Goal: Task Accomplishment & Management: Use online tool/utility

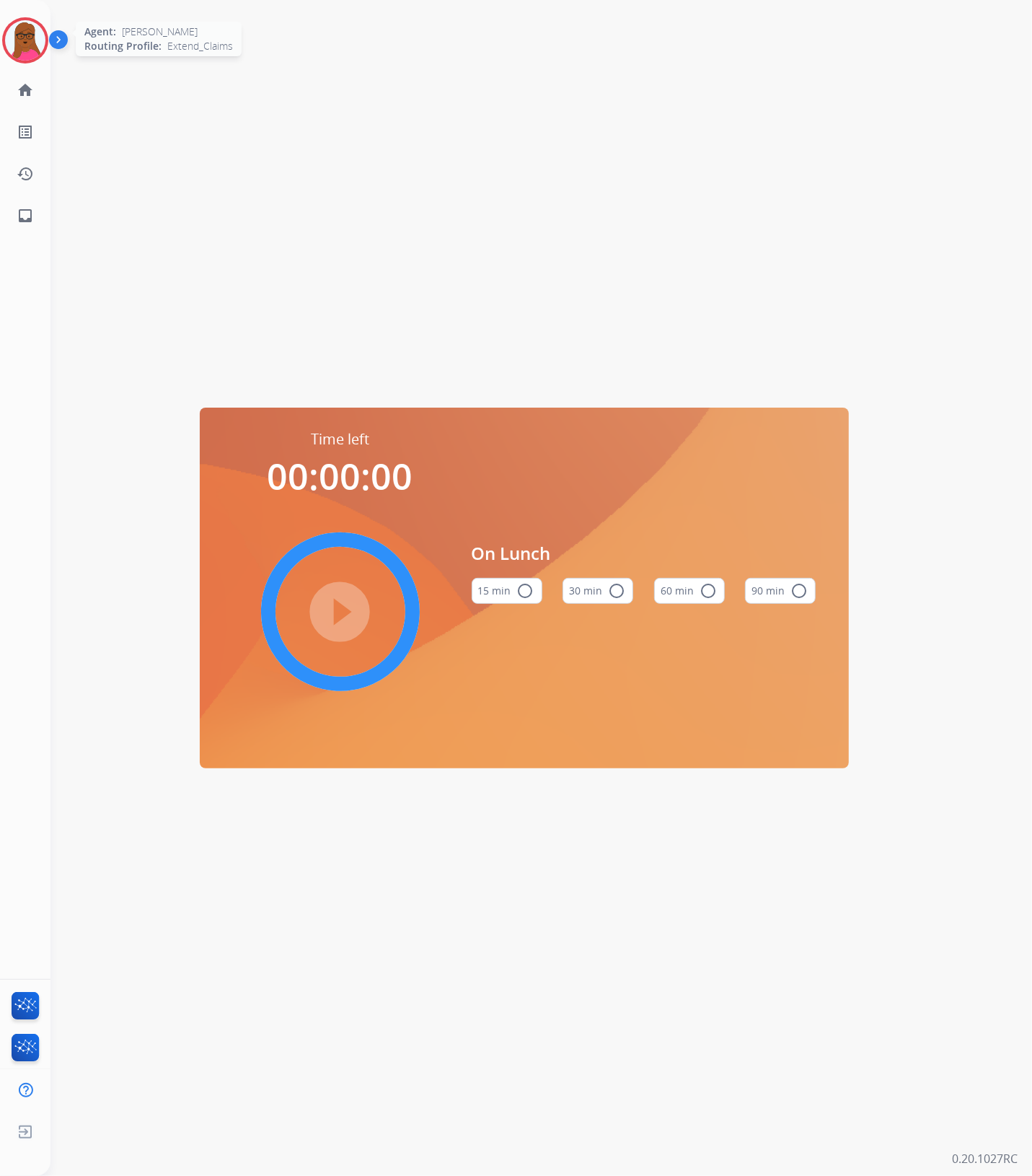
click at [36, 43] on img at bounding box center [24, 39] width 40 height 40
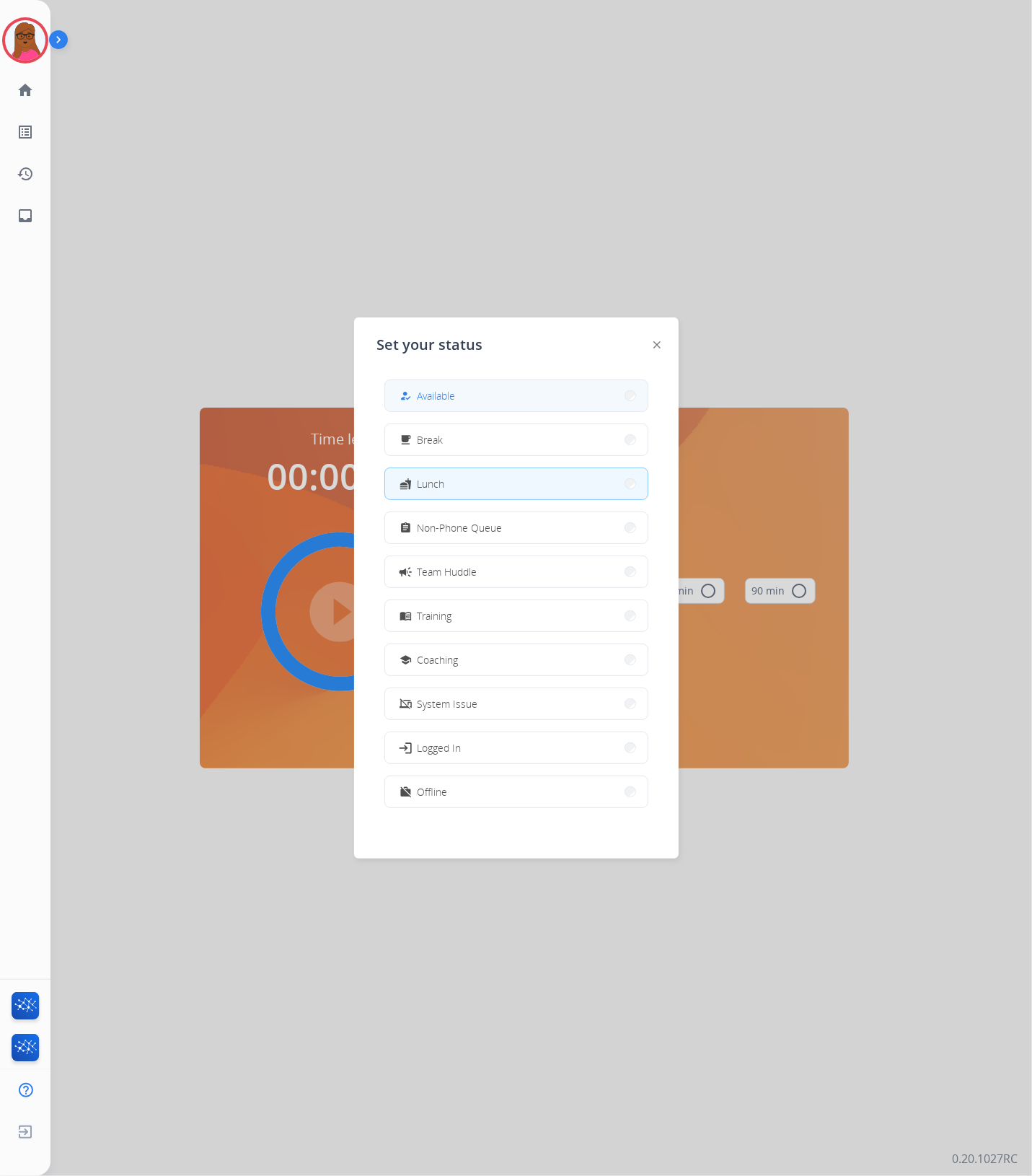
click at [522, 399] on button "how_to_reg Available" at bounding box center [516, 395] width 262 height 31
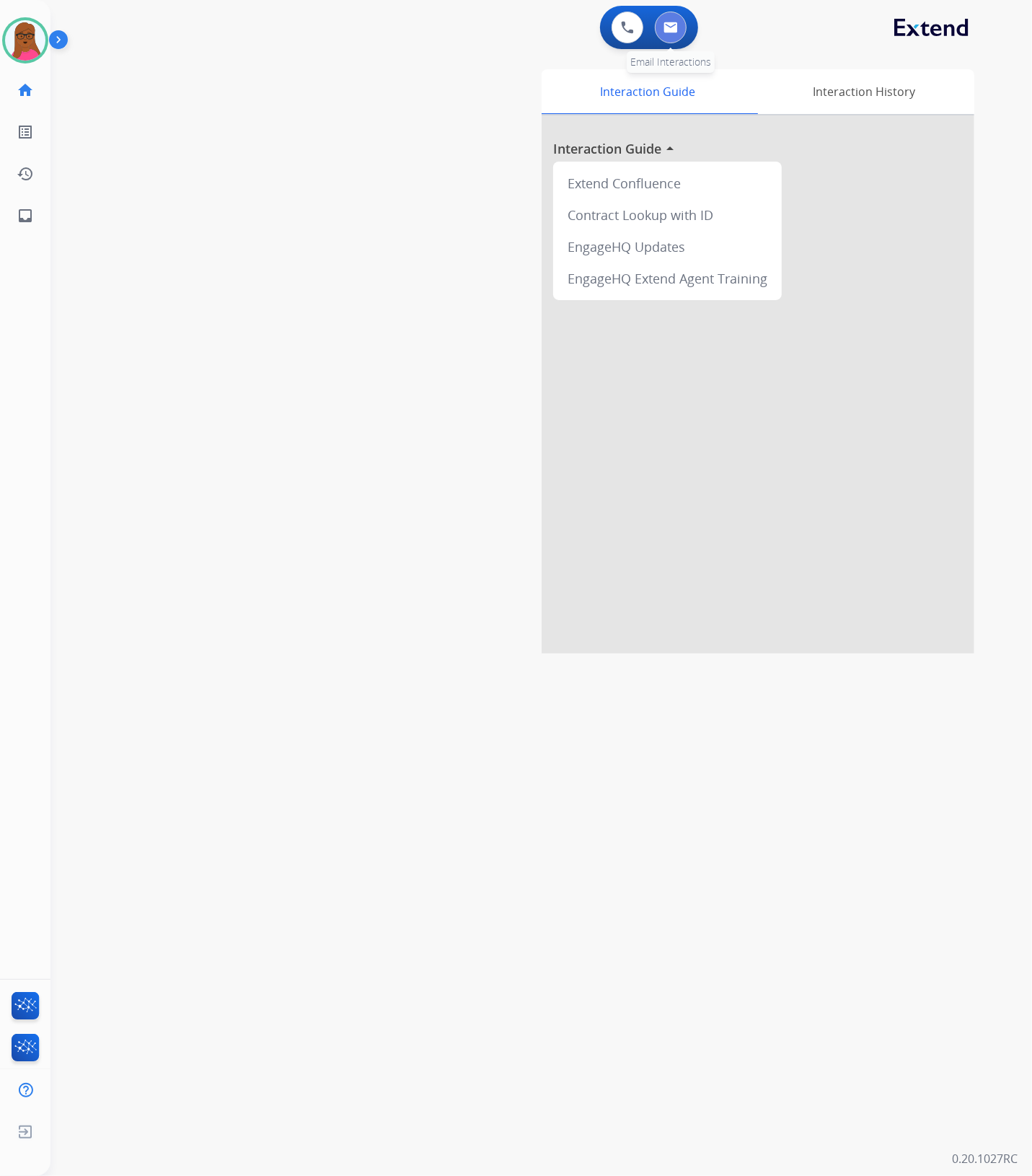
click at [675, 33] on button at bounding box center [671, 27] width 32 height 32
select select "**********"
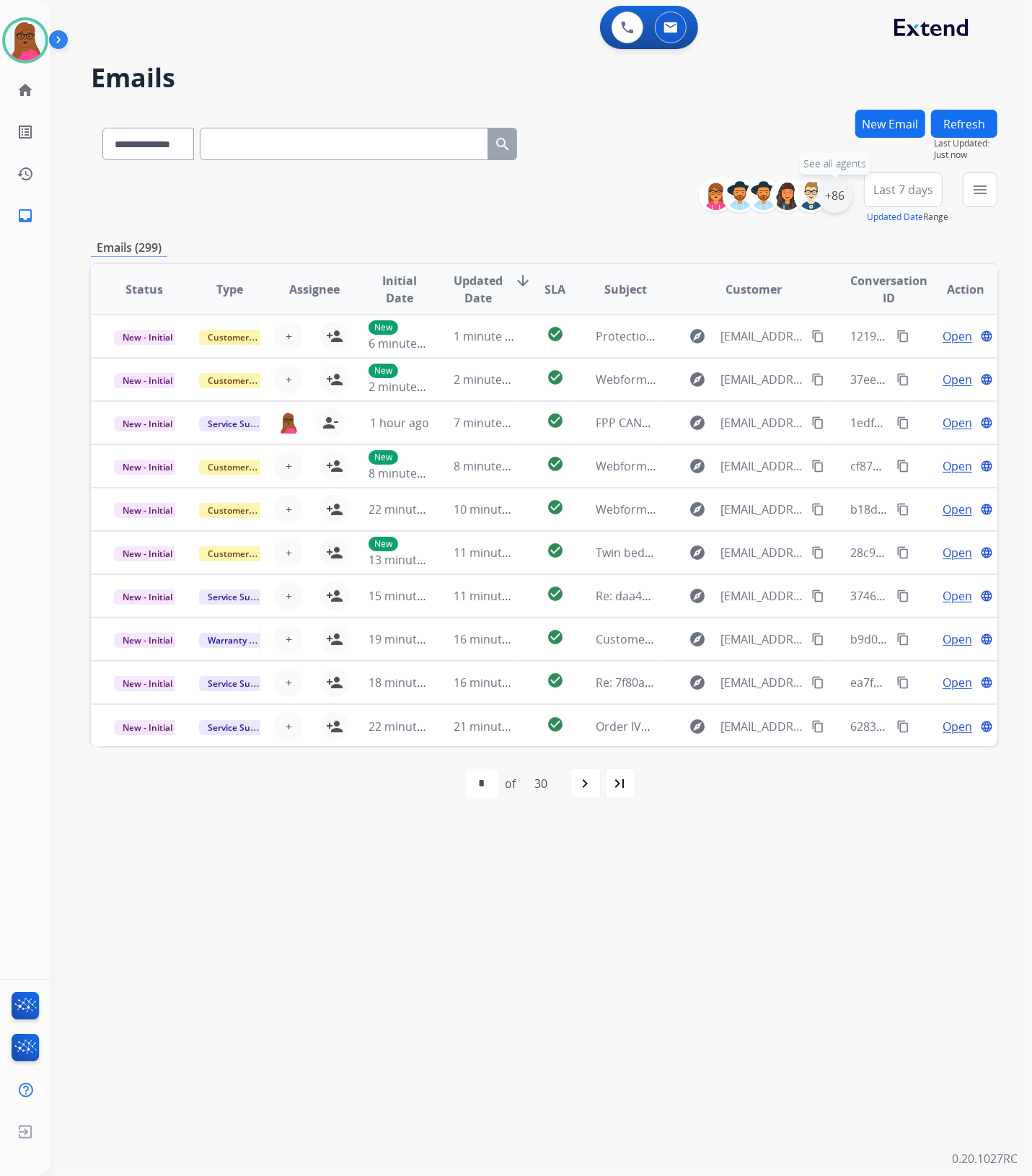
click at [834, 194] on div "+86" at bounding box center [835, 196] width 35 height 35
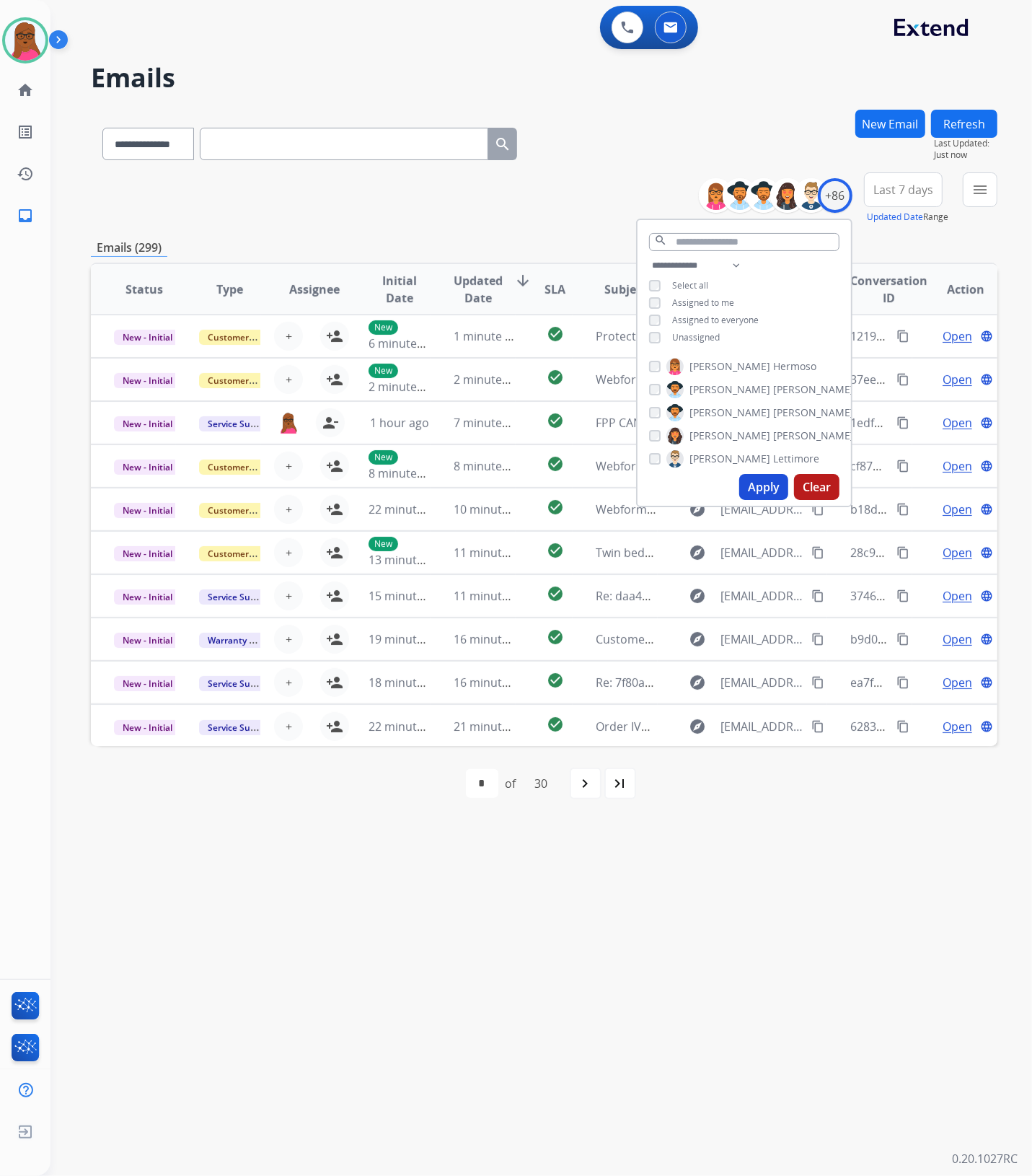
click at [758, 489] on button "Apply" at bounding box center [764, 487] width 49 height 26
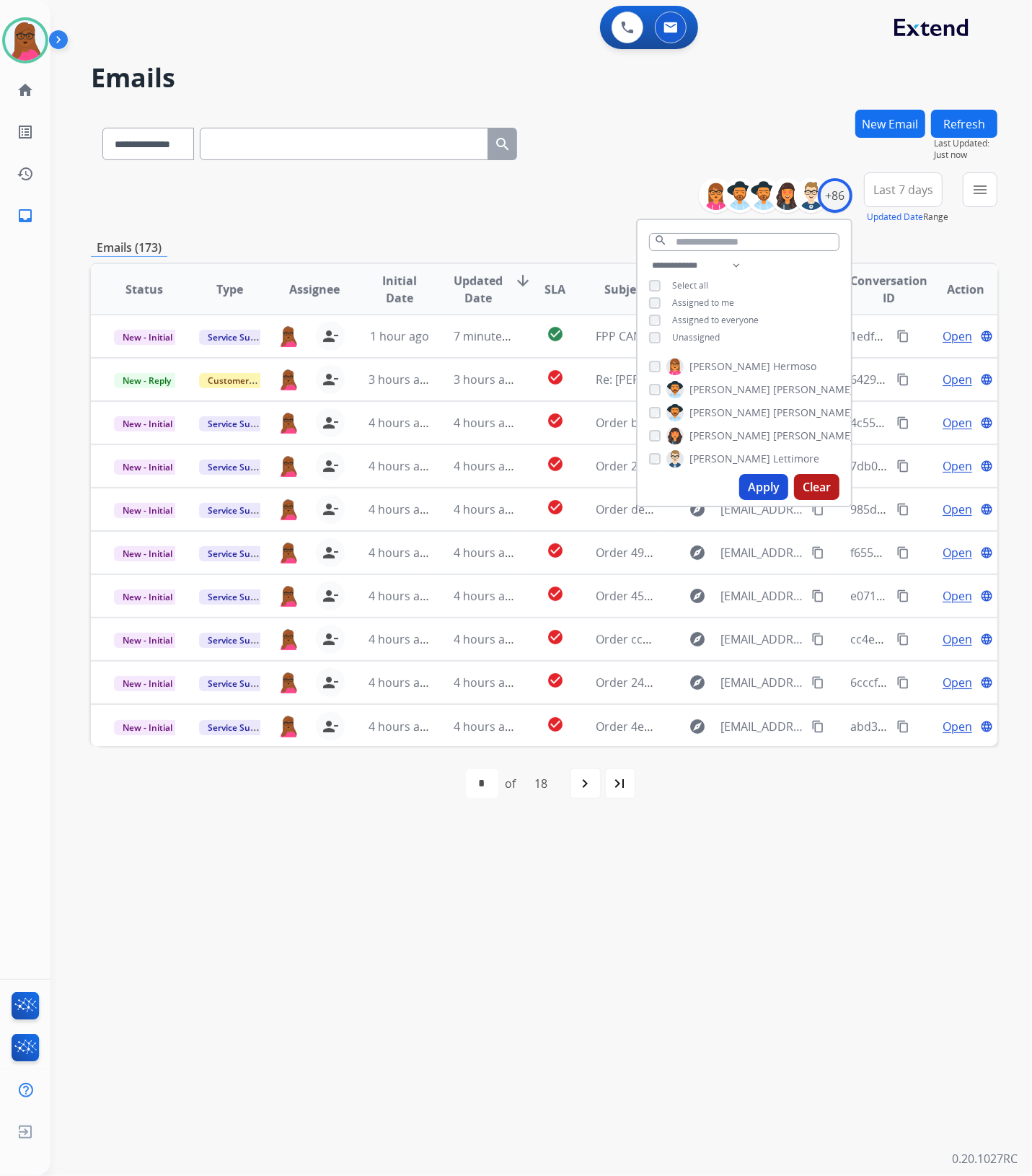
click at [590, 833] on div "**********" at bounding box center [524, 614] width 947 height 1124
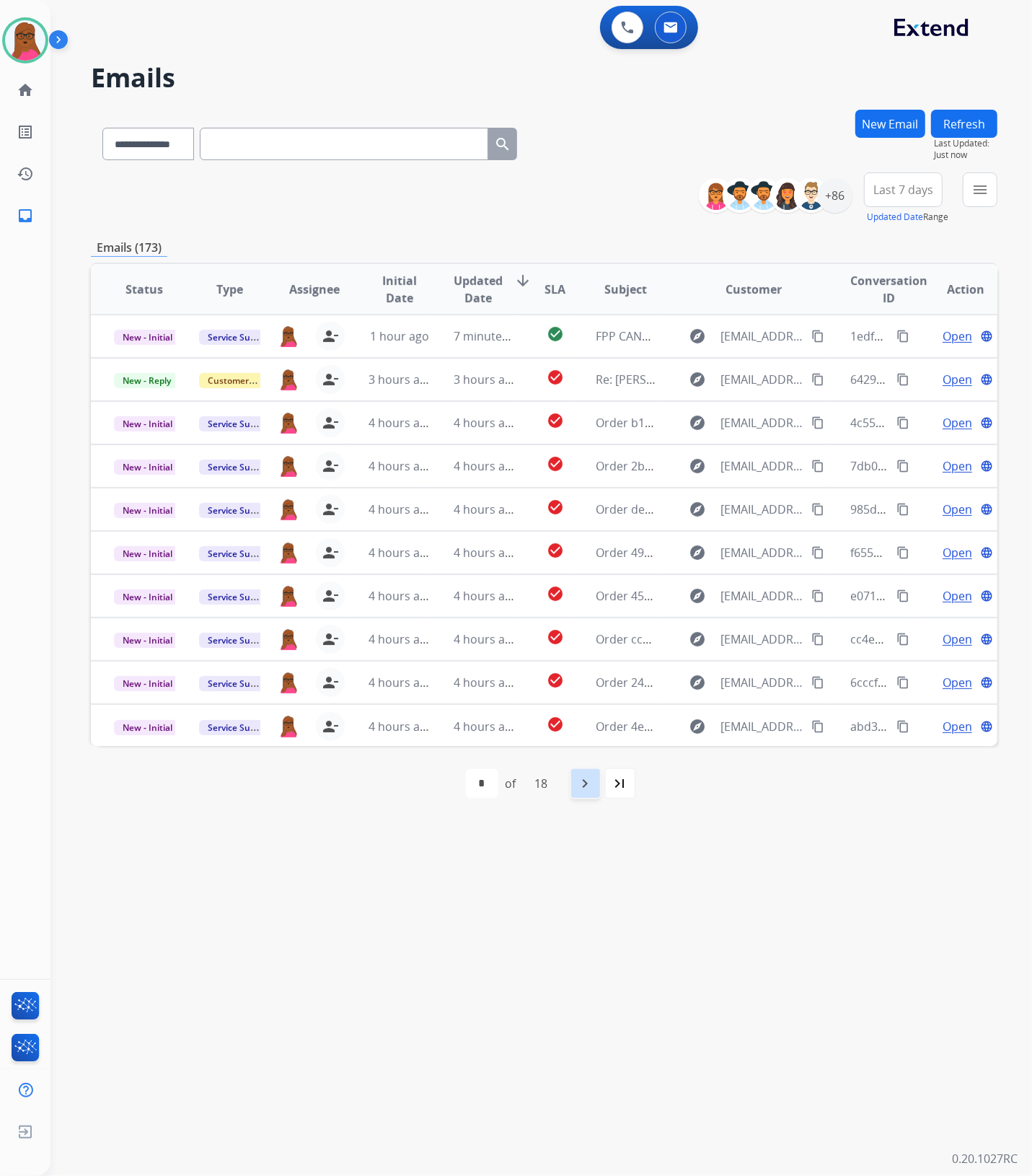
click at [581, 784] on mat-icon "navigate_next" at bounding box center [586, 783] width 17 height 17
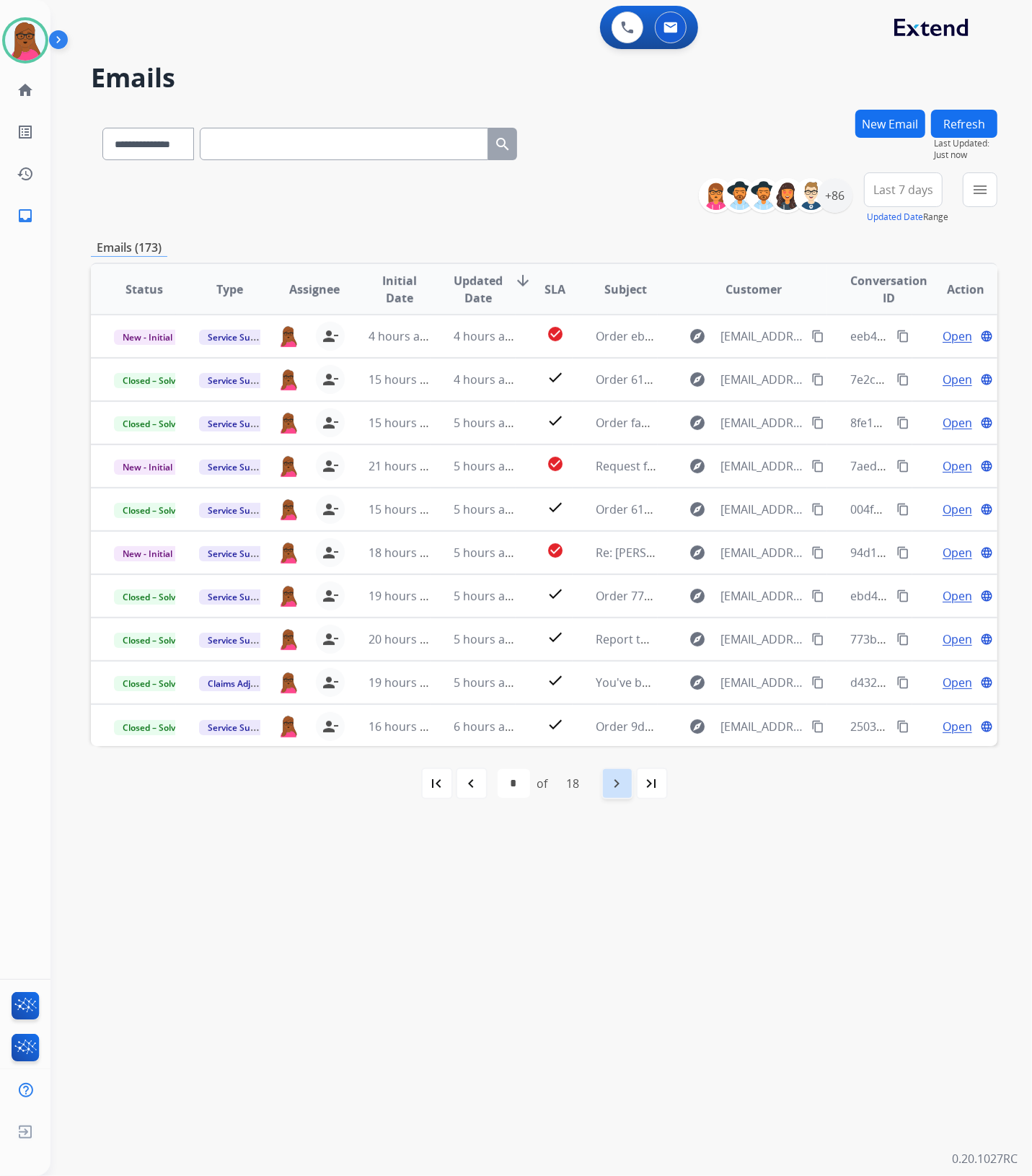
click at [610, 783] on mat-icon "navigate_next" at bounding box center [618, 783] width 17 height 17
click at [611, 790] on mat-icon "navigate_next" at bounding box center [618, 783] width 17 height 17
click at [612, 783] on mat-icon "navigate_next" at bounding box center [618, 783] width 17 height 17
click at [467, 787] on mat-icon "navigate_before" at bounding box center [472, 783] width 17 height 17
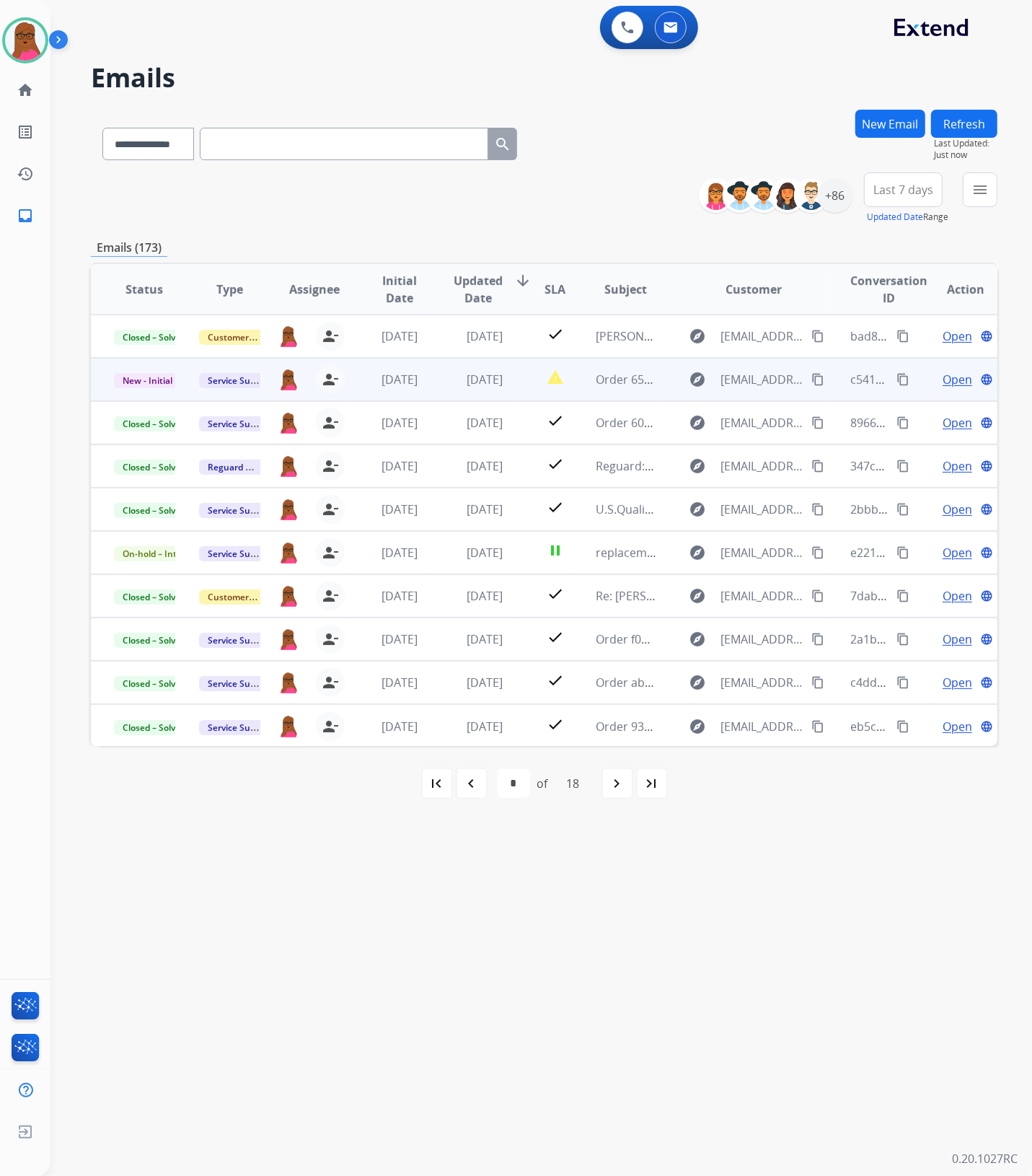
click at [946, 389] on td "Open language" at bounding box center [955, 380] width 86 height 43
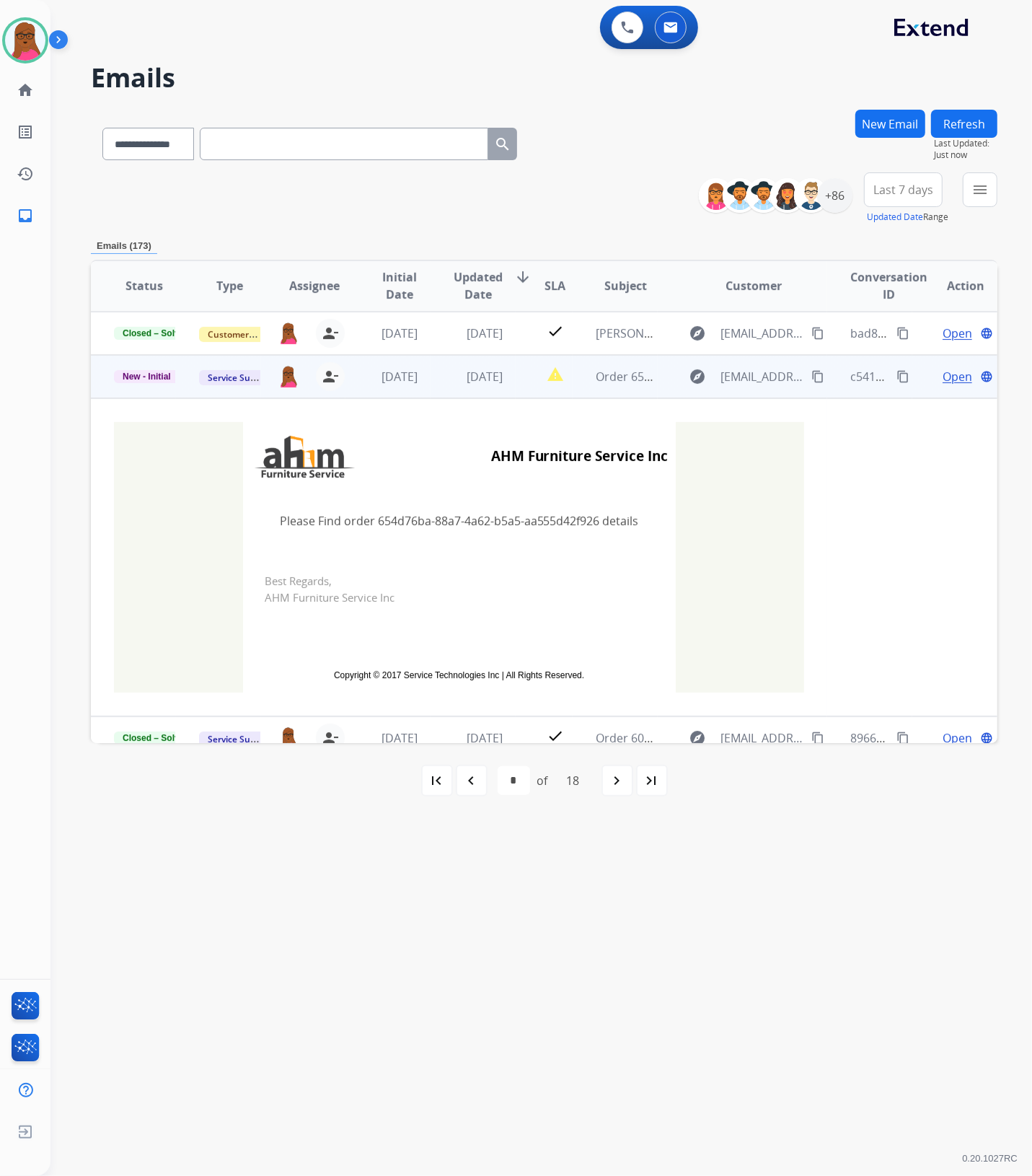
click at [943, 379] on span "Open" at bounding box center [957, 376] width 29 height 17
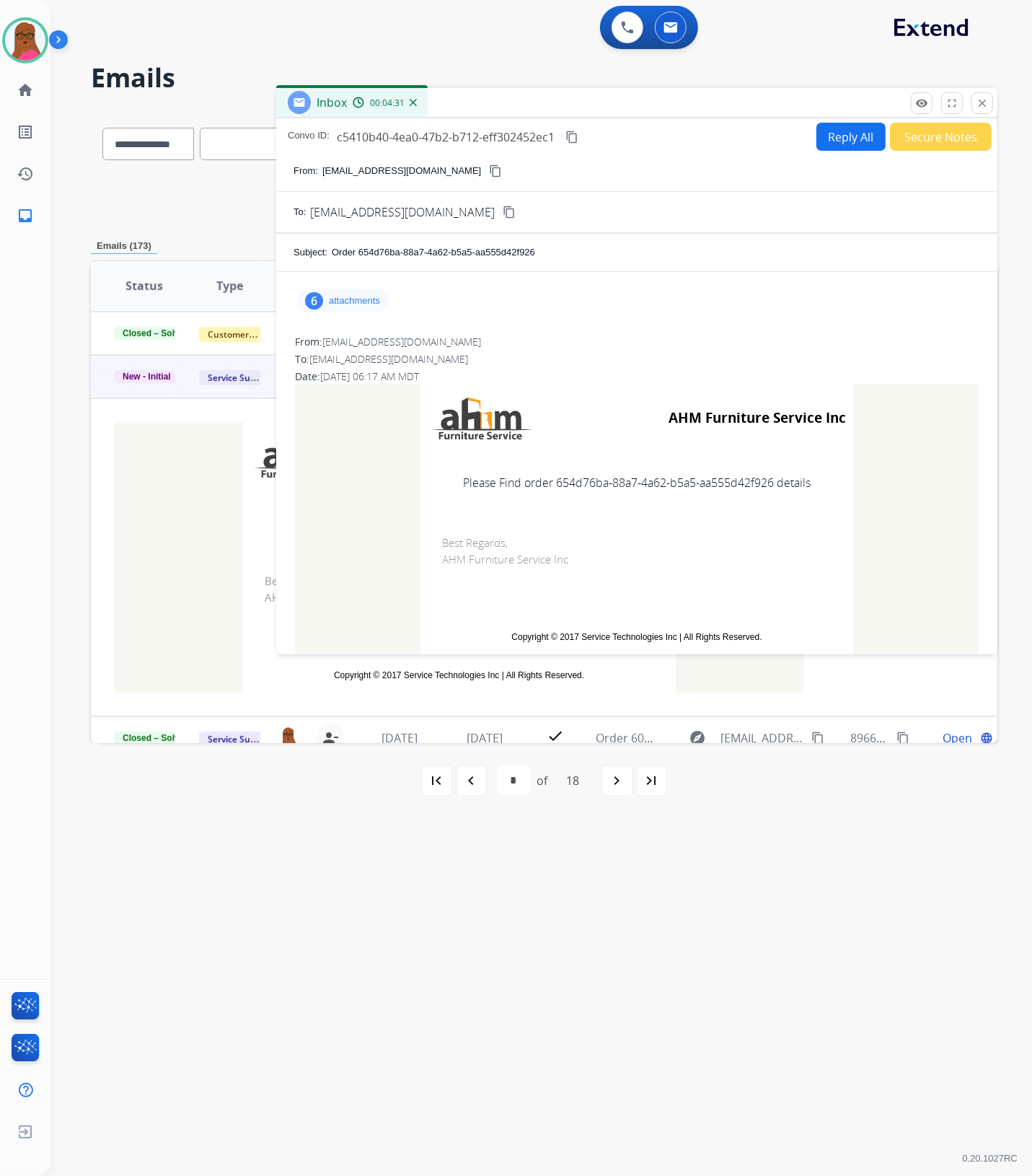
click at [369, 302] on p "attachments" at bounding box center [354, 301] width 51 height 11
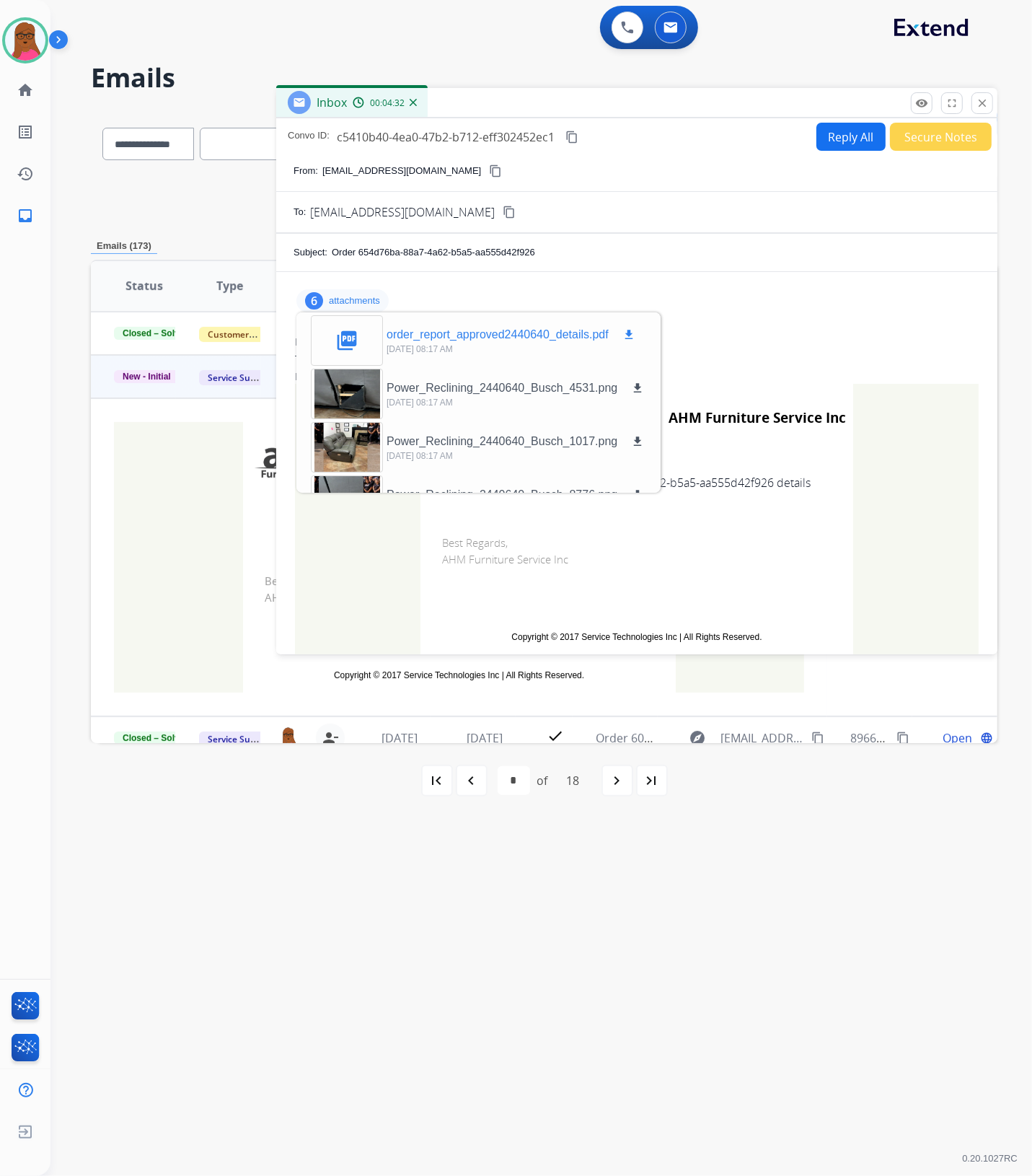
click at [624, 328] on mat-icon "download" at bounding box center [629, 335] width 13 height 13
click at [631, 328] on mat-icon "download" at bounding box center [629, 335] width 13 height 13
click at [978, 109] on mat-icon "close" at bounding box center [982, 103] width 13 height 13
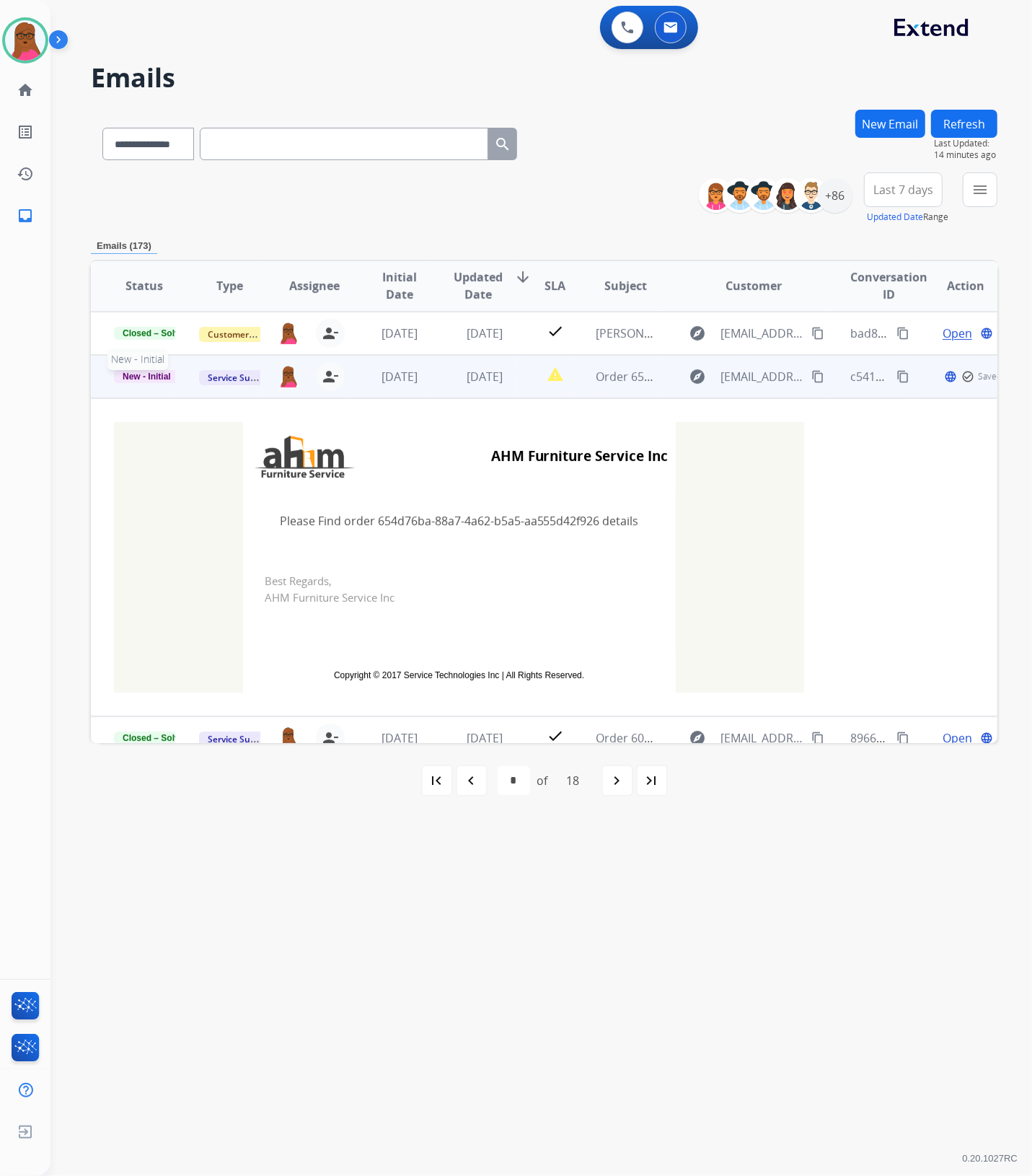
click at [160, 375] on span "New - Initial" at bounding box center [147, 377] width 66 height 13
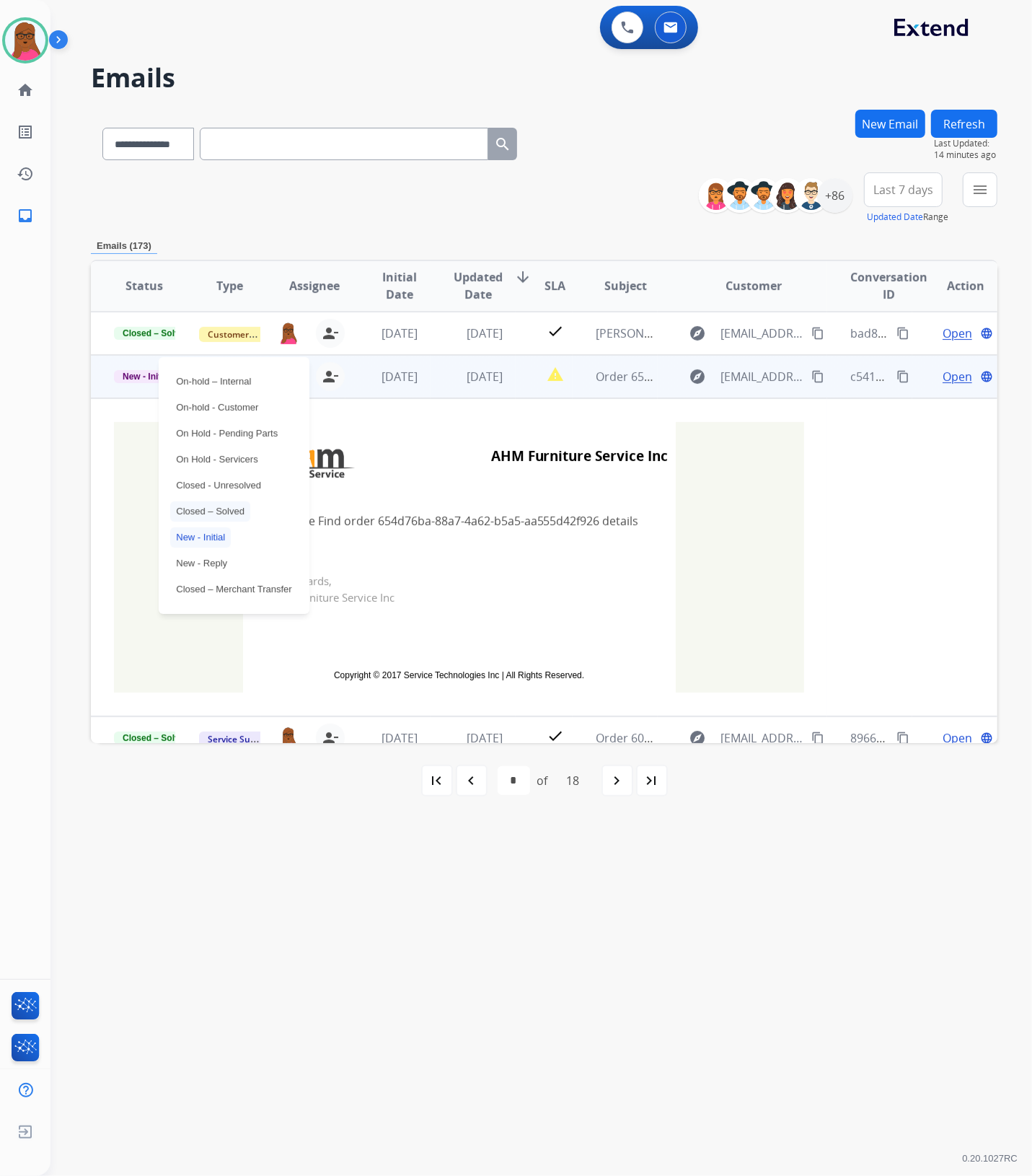
click at [225, 510] on p "Closed – Solved" at bounding box center [210, 510] width 80 height 20
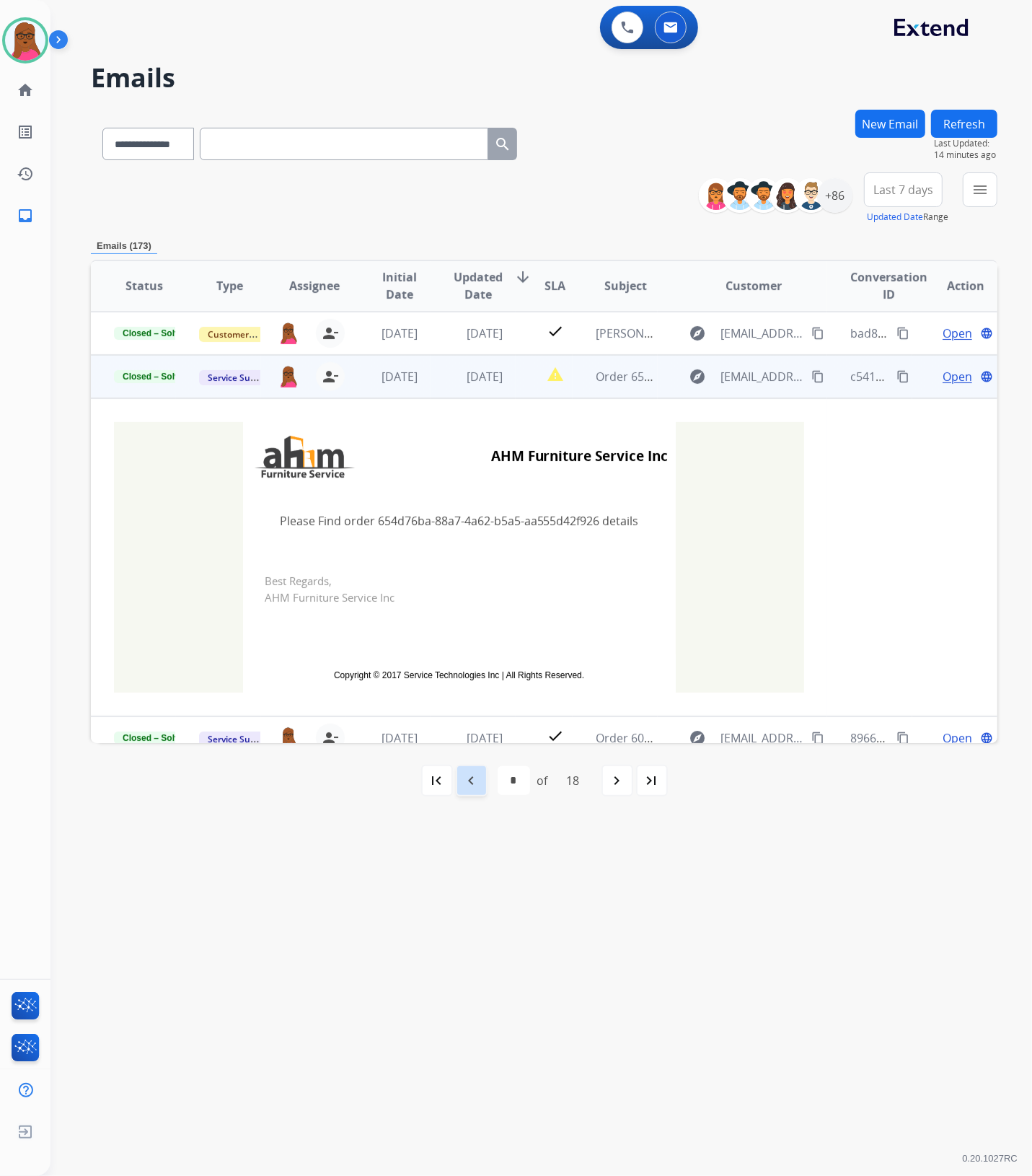
click at [477, 780] on mat-icon "navigate_before" at bounding box center [472, 780] width 17 height 17
select select "*"
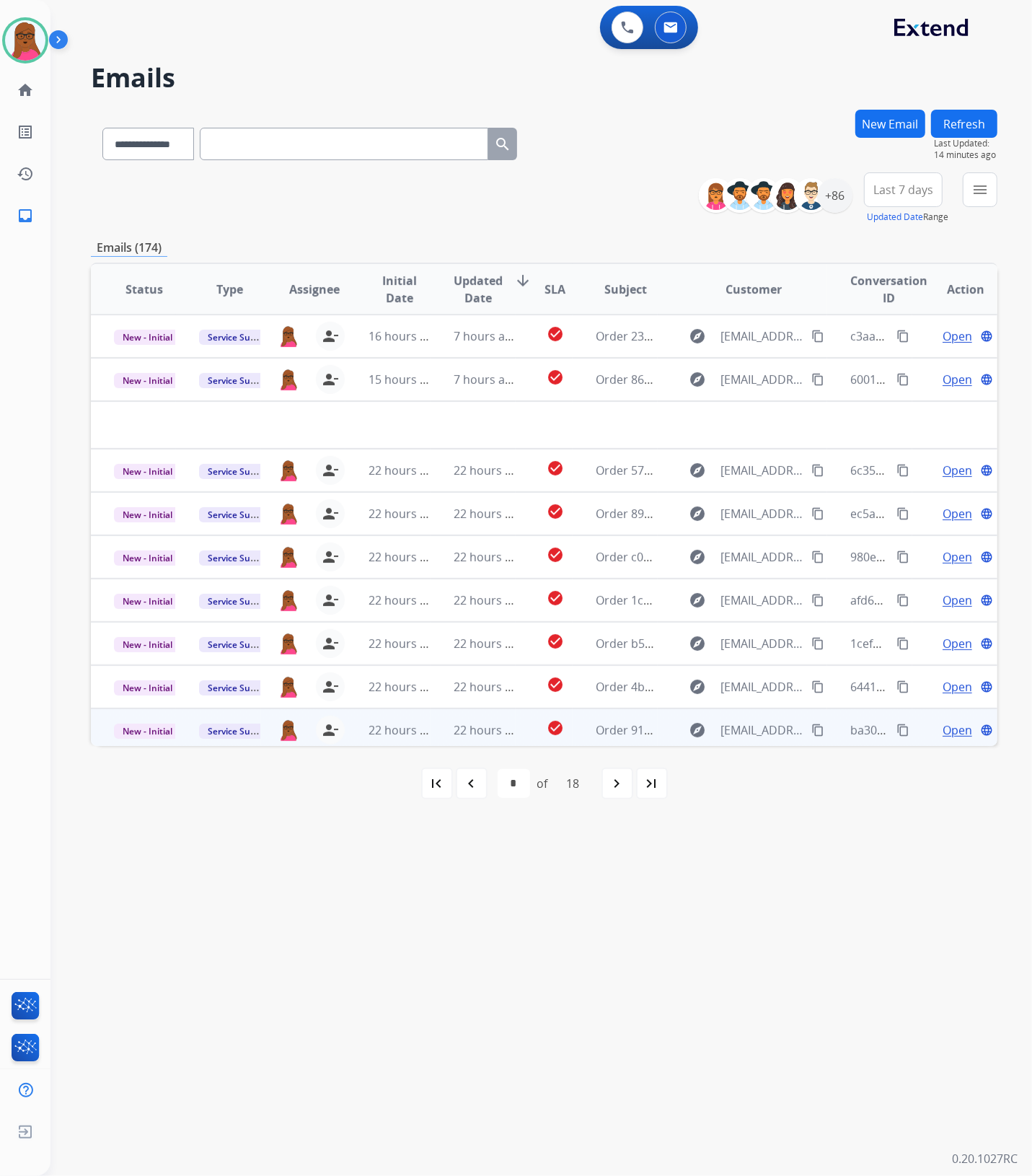
click at [949, 729] on span "Open" at bounding box center [957, 729] width 29 height 17
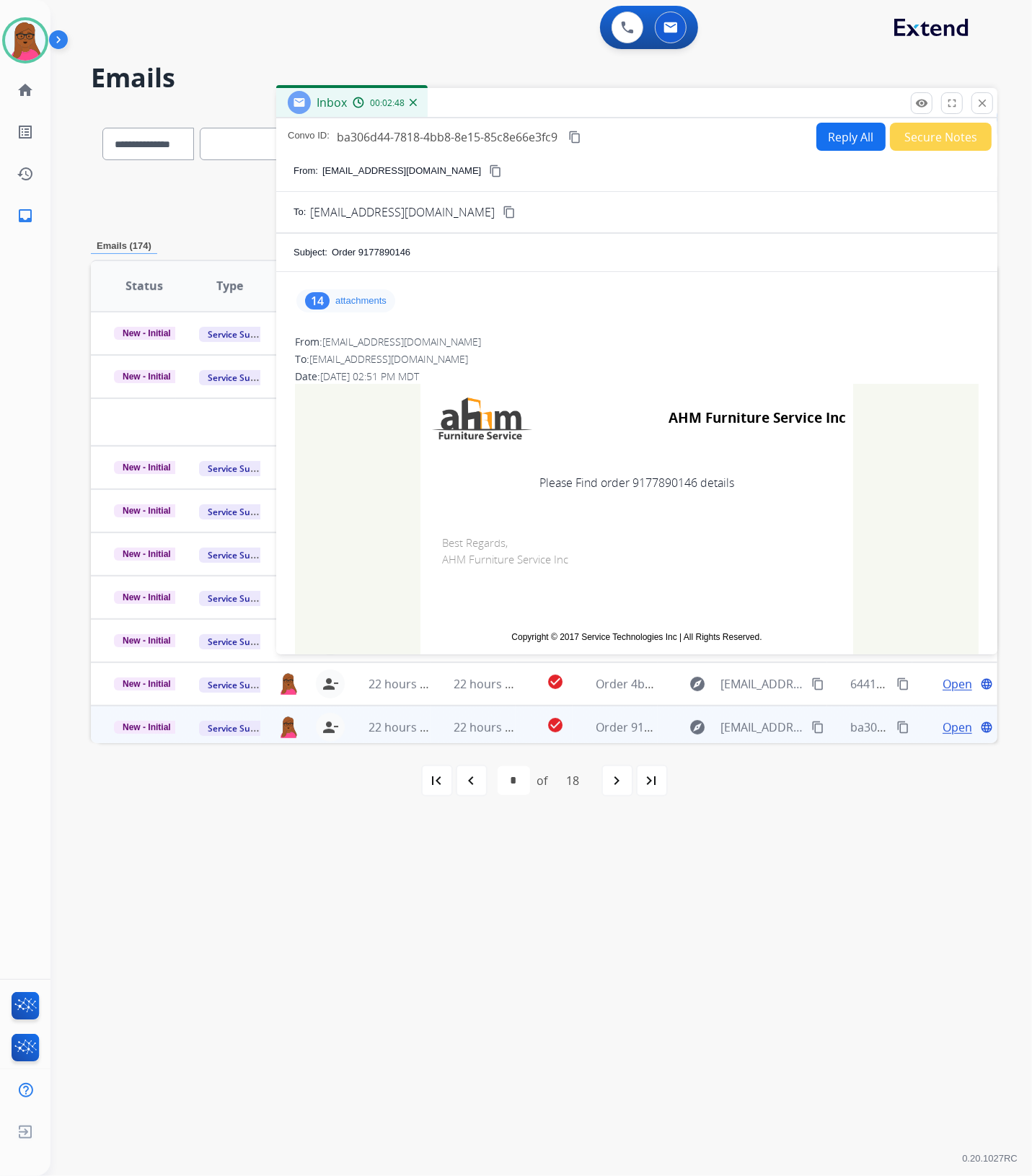
click at [351, 298] on p "attachments" at bounding box center [361, 301] width 51 height 11
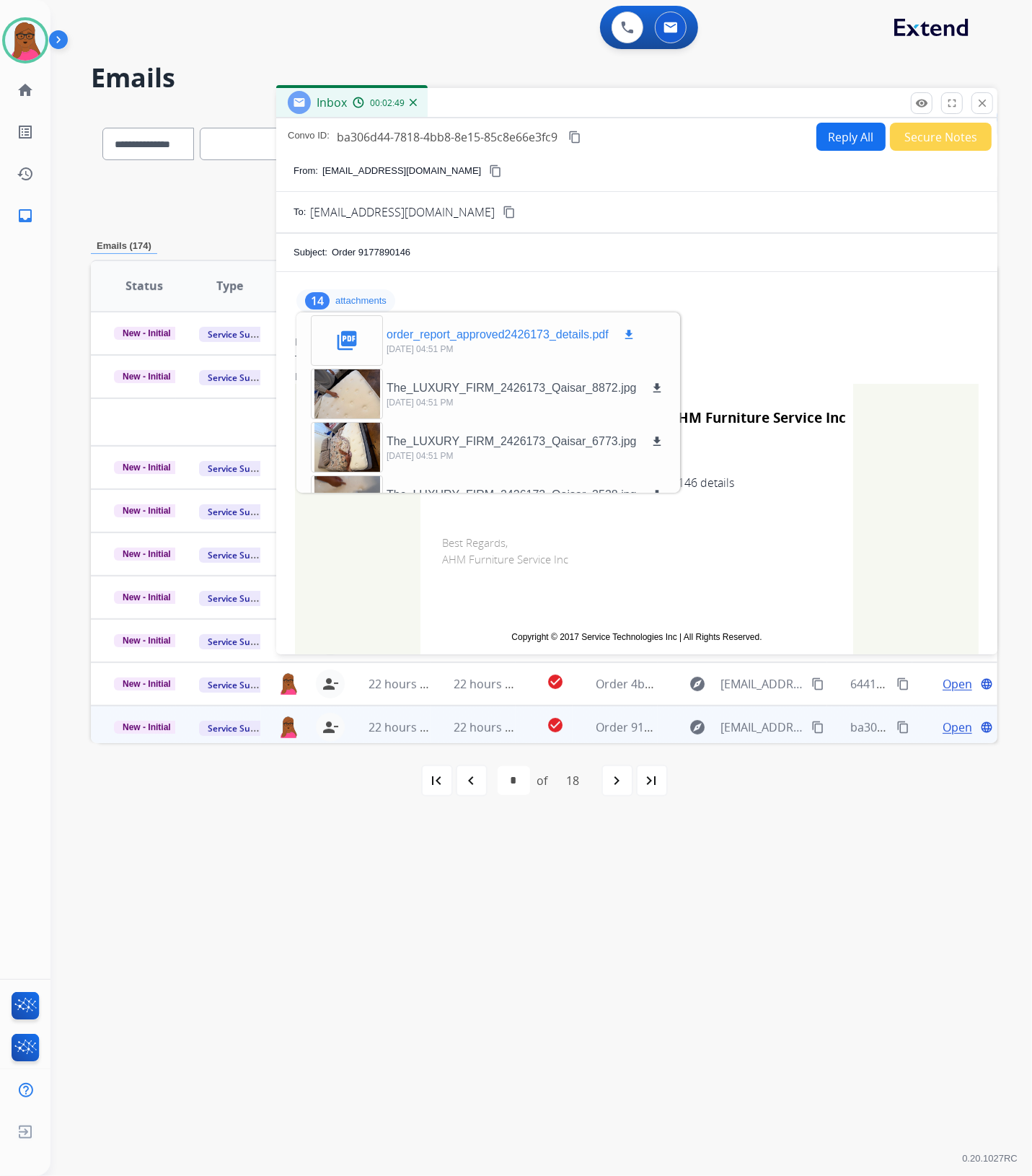
click at [633, 333] on mat-icon "download" at bounding box center [629, 335] width 13 height 13
click at [981, 103] on mat-icon "close" at bounding box center [982, 103] width 13 height 13
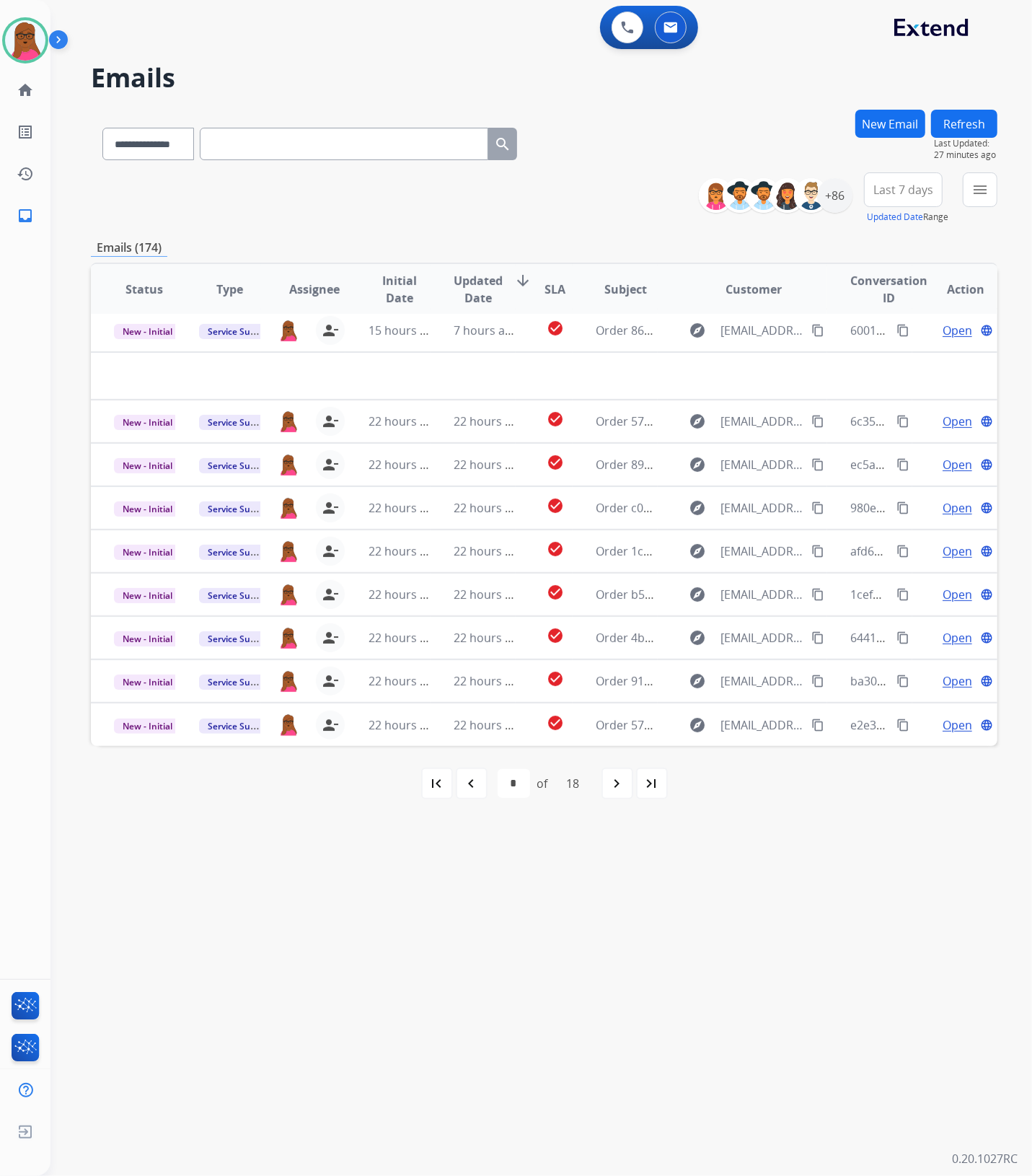
scroll to position [48, 0]
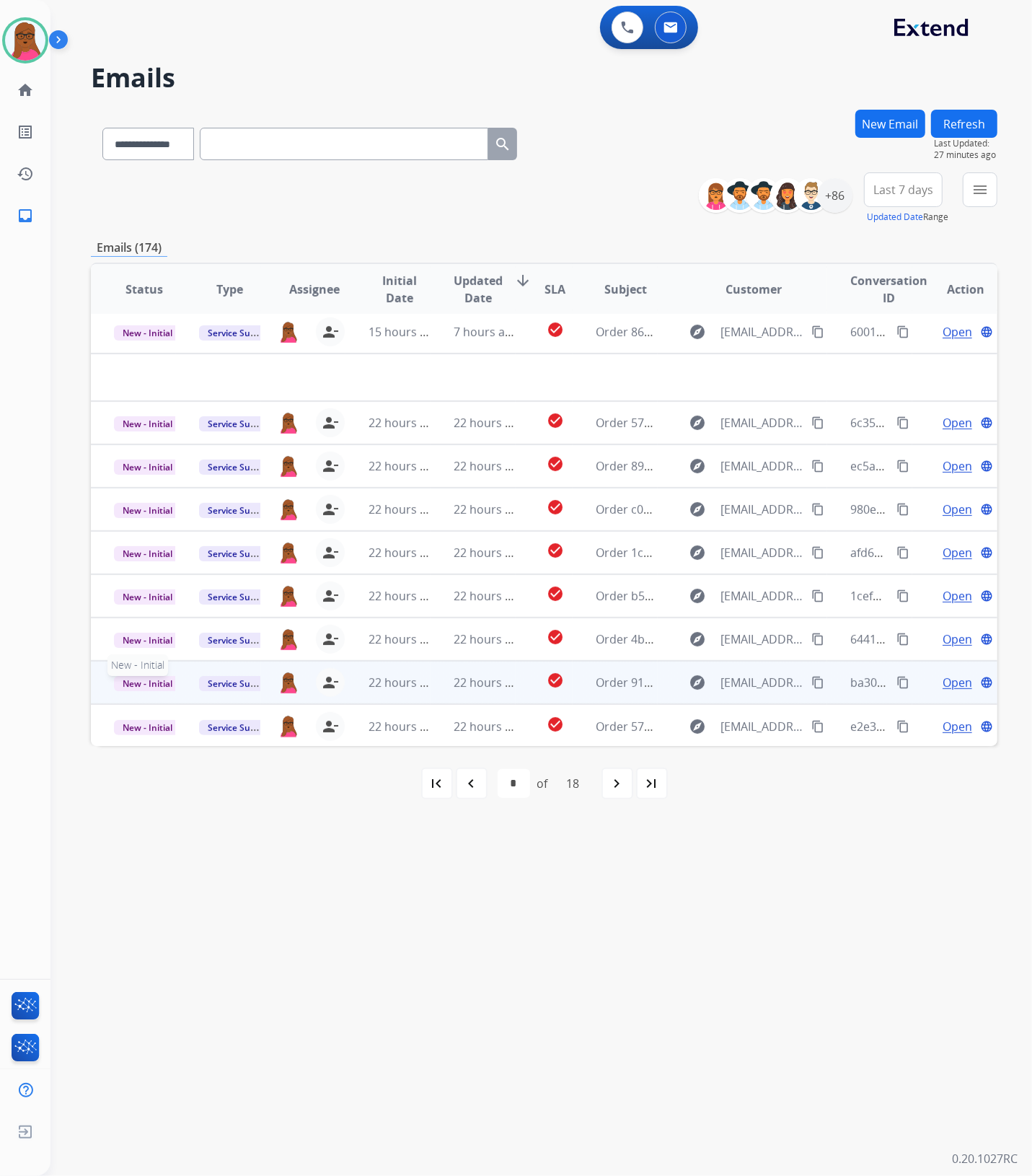
click at [148, 683] on span "New - Initial" at bounding box center [147, 683] width 67 height 15
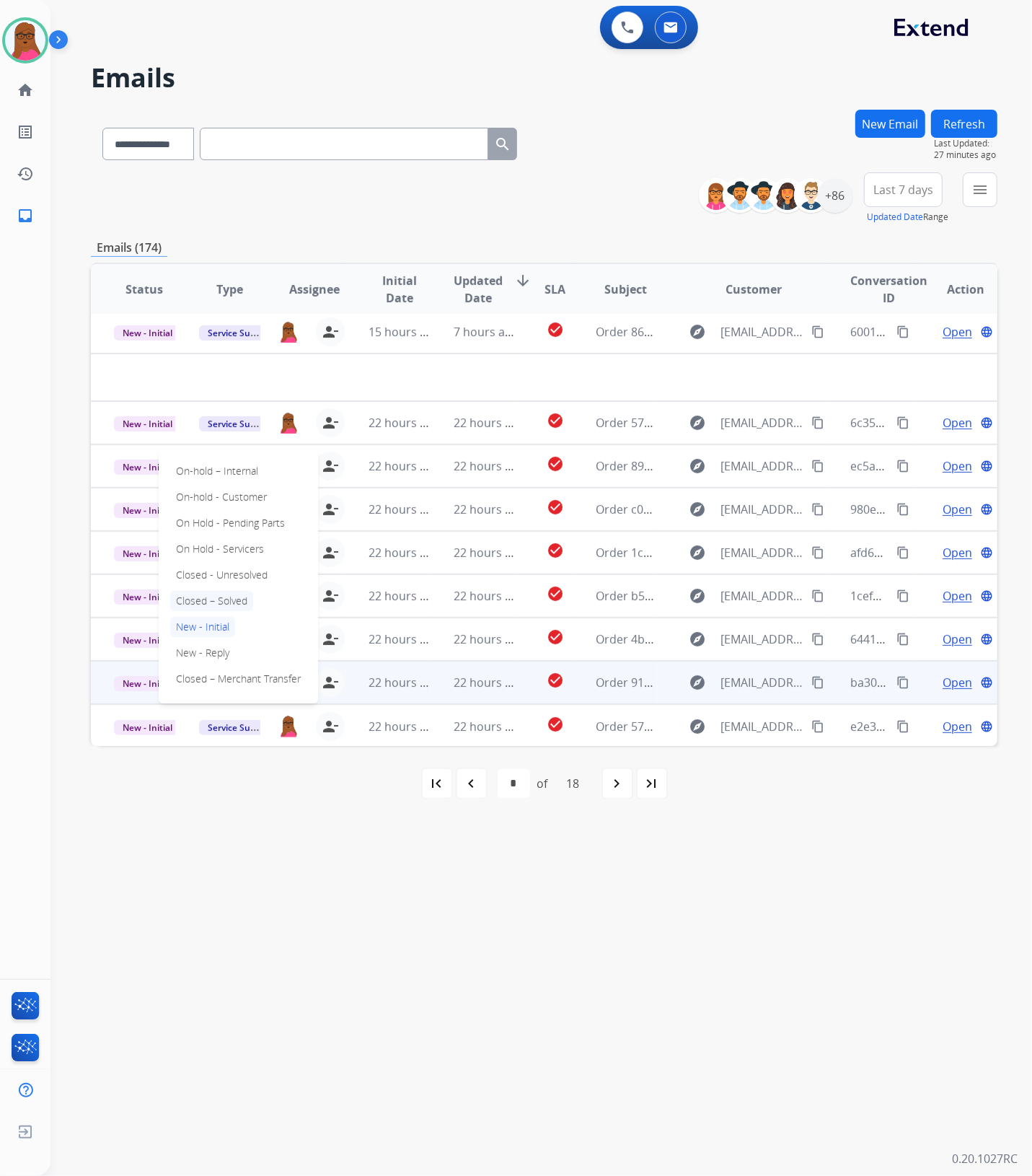
click at [232, 597] on p "Closed – Solved" at bounding box center [211, 601] width 83 height 20
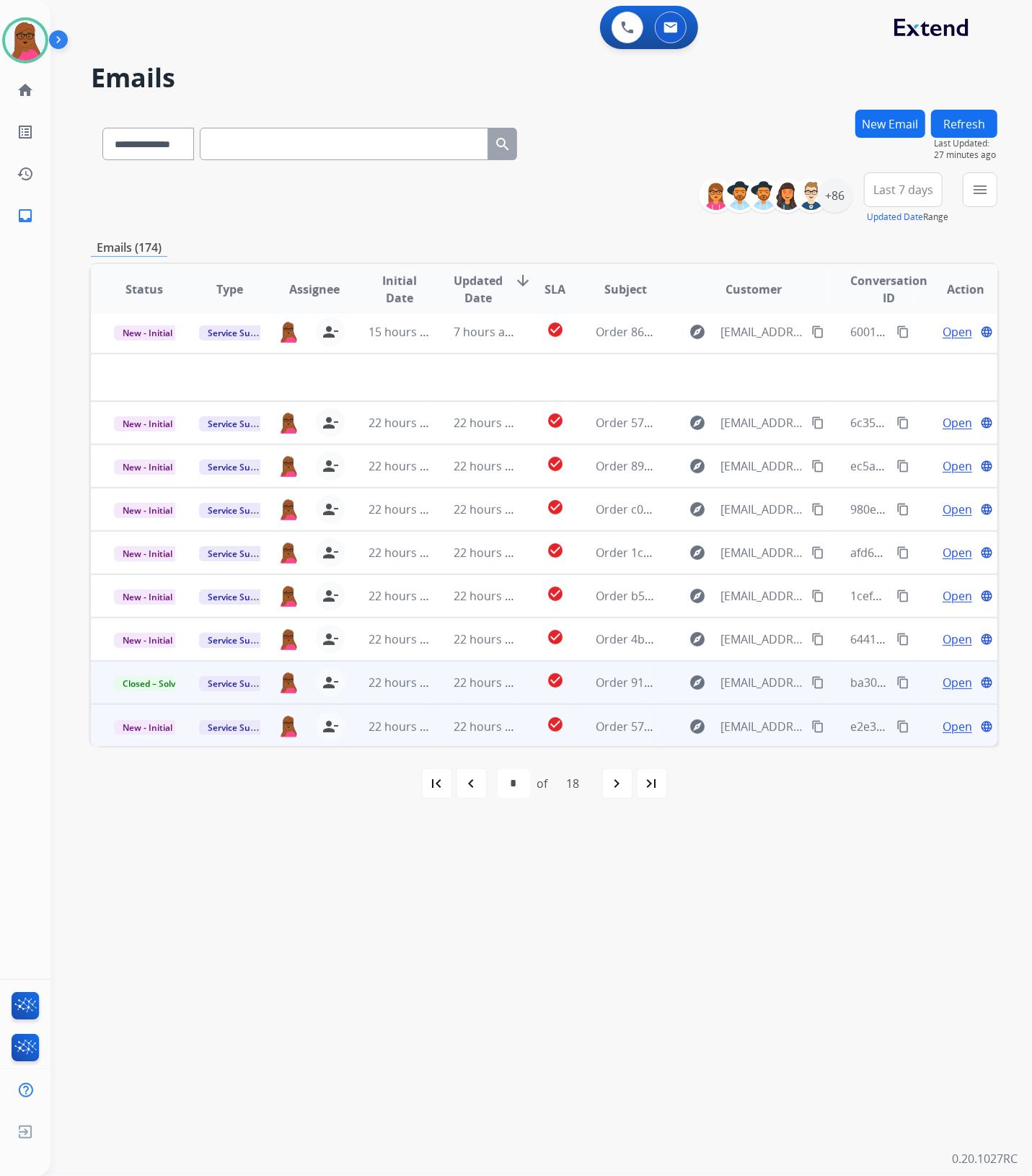
click at [952, 718] on span "Open" at bounding box center [957, 727] width 29 height 17
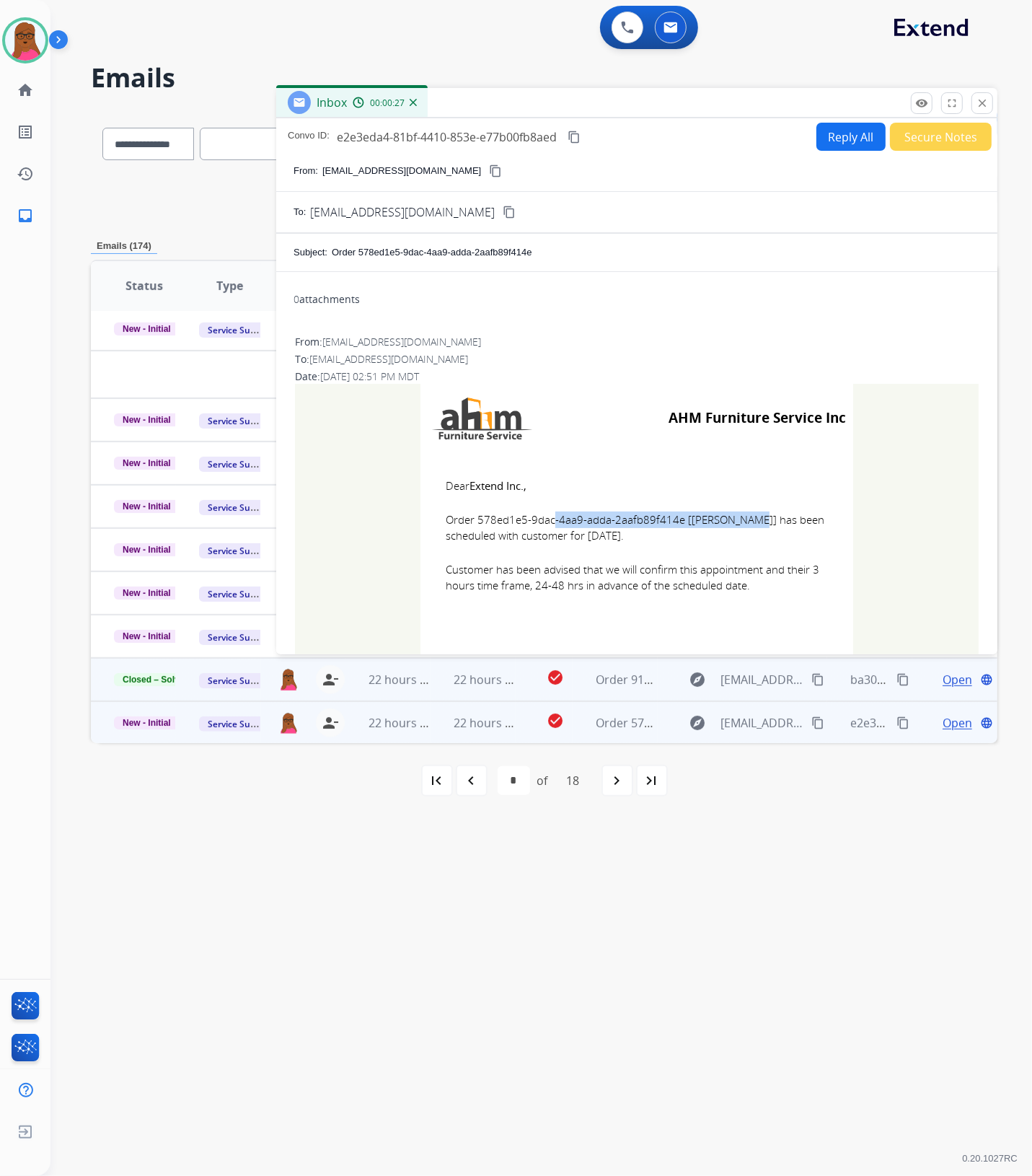
drag, startPoint x: 677, startPoint y: 523, endPoint x: 475, endPoint y: 522, distance: 202.0
click at [475, 522] on span "Order 578ed1e5-9dac-4aa9-adda-2aafb89f414e [[PERSON_NAME]] has been scheduled w…" at bounding box center [636, 527] width 383 height 33
copy span "578ed1e5-9dac-4aa9-adda-2aafb89f414e"
drag, startPoint x: 444, startPoint y: 487, endPoint x: 762, endPoint y: 590, distance: 334.3
click at [762, 590] on td "Dear Extend Inc., Order 578ed1e5-9dac-4aa9-adda-2aafb89f414e [[PERSON_NAME]] ha…" at bounding box center [636, 544] width 432 height 184
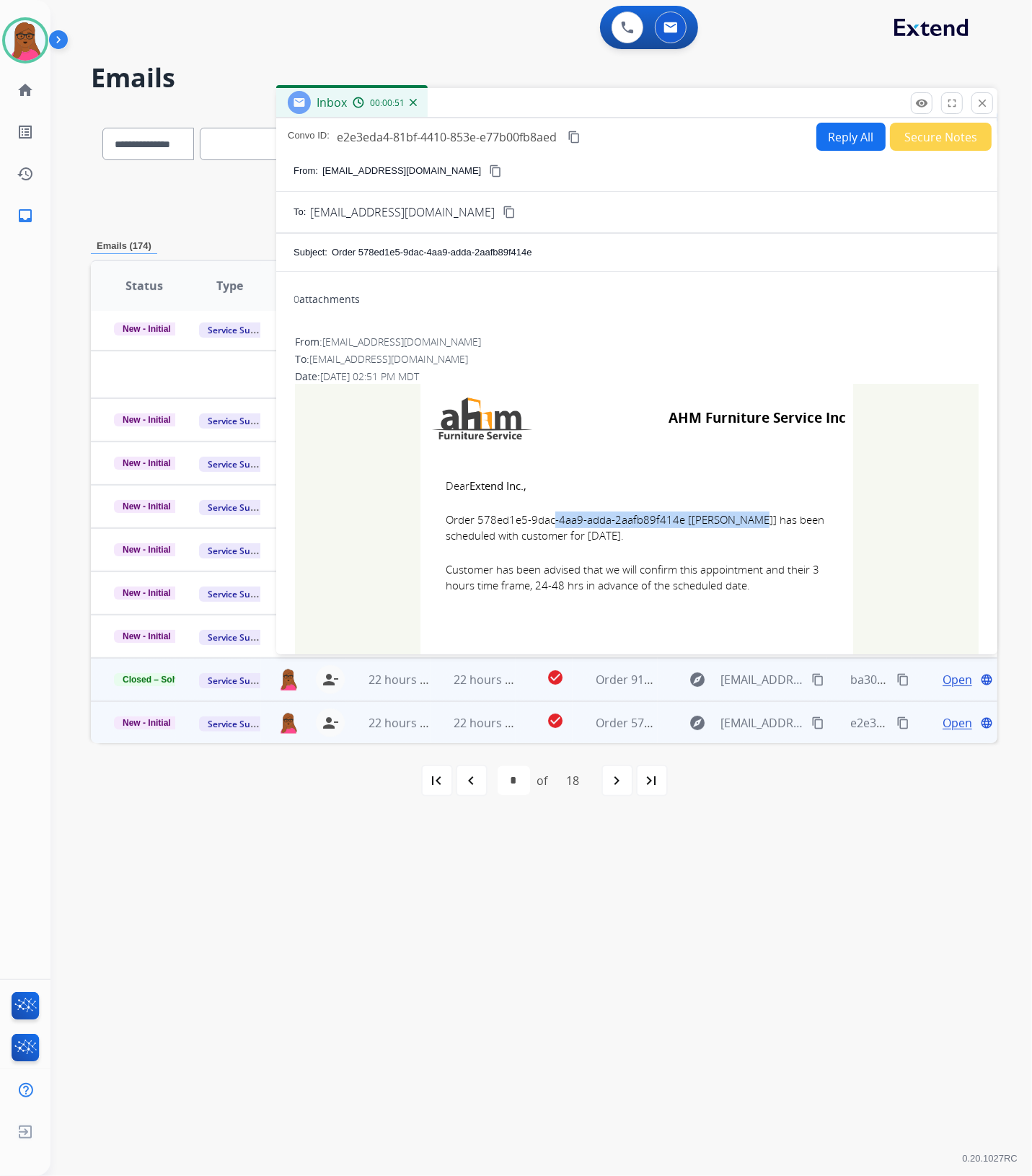
copy td "Dear Extend Inc., Order 578ed1e5-9dac-4aa9-adda-2aafb89f414e [[PERSON_NAME]] ha…"
click at [978, 109] on mat-icon "close" at bounding box center [982, 103] width 13 height 13
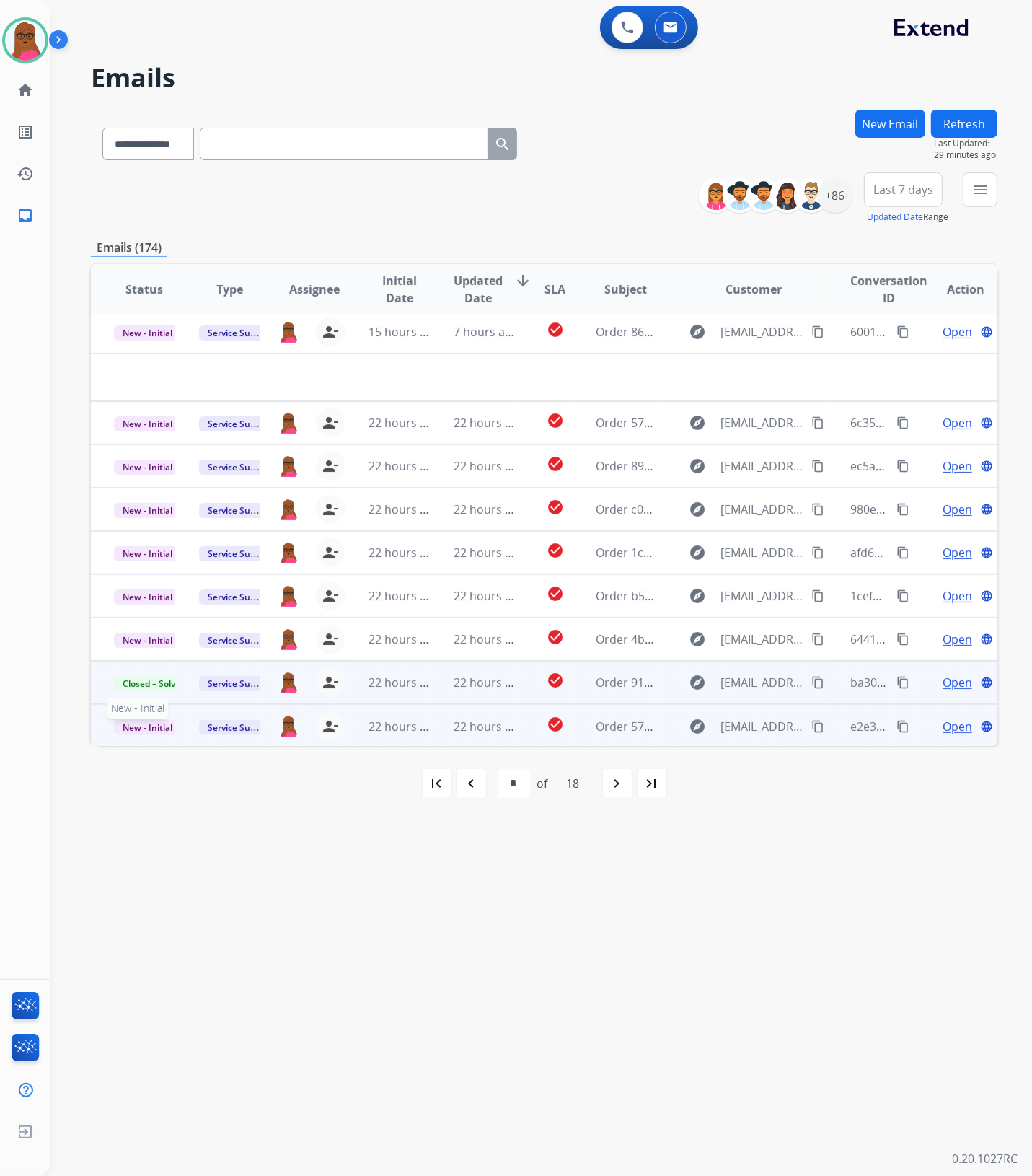
click at [155, 726] on span "New - Initial" at bounding box center [147, 728] width 67 height 15
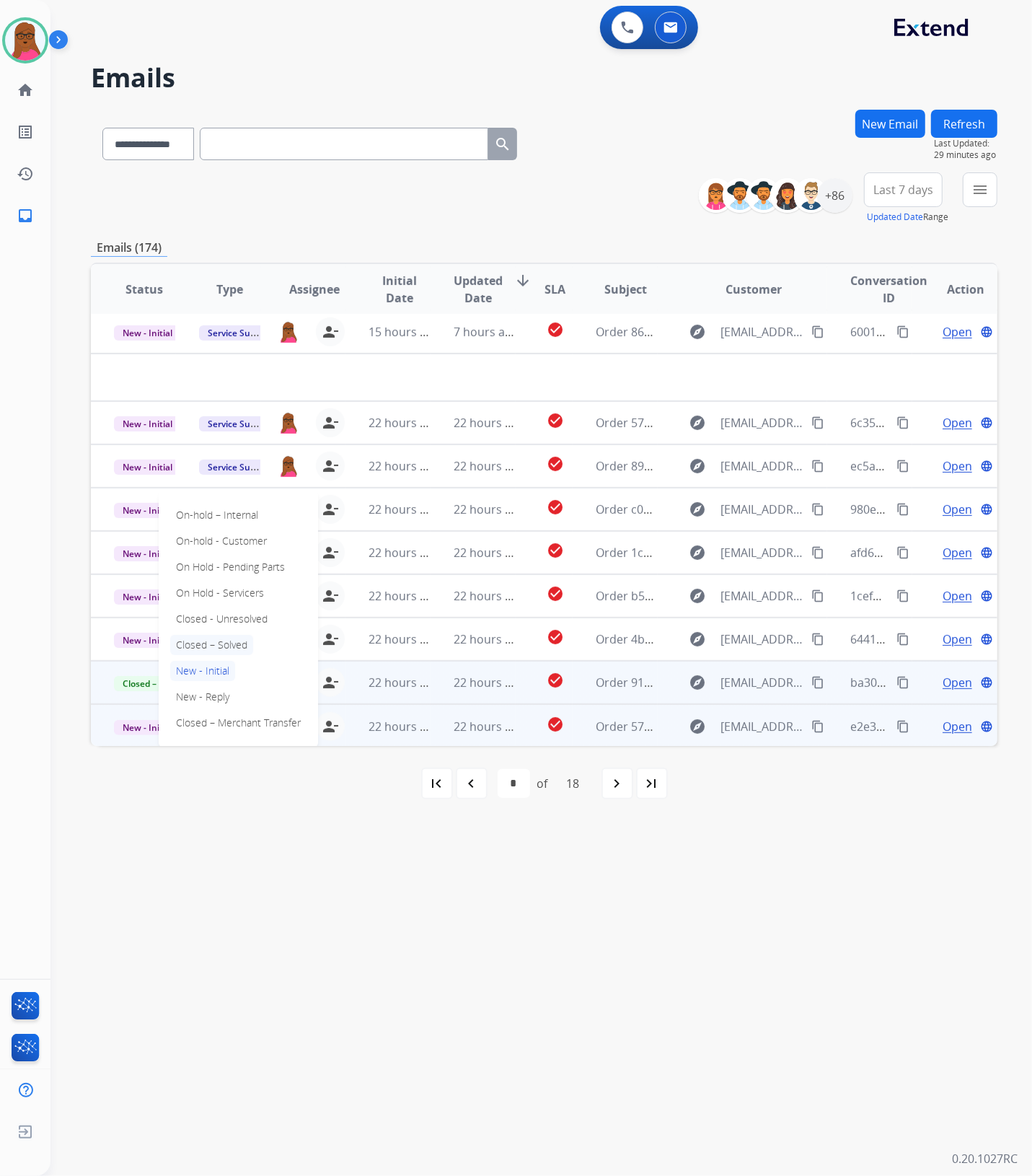
click at [219, 640] on p "Closed – Solved" at bounding box center [211, 644] width 83 height 20
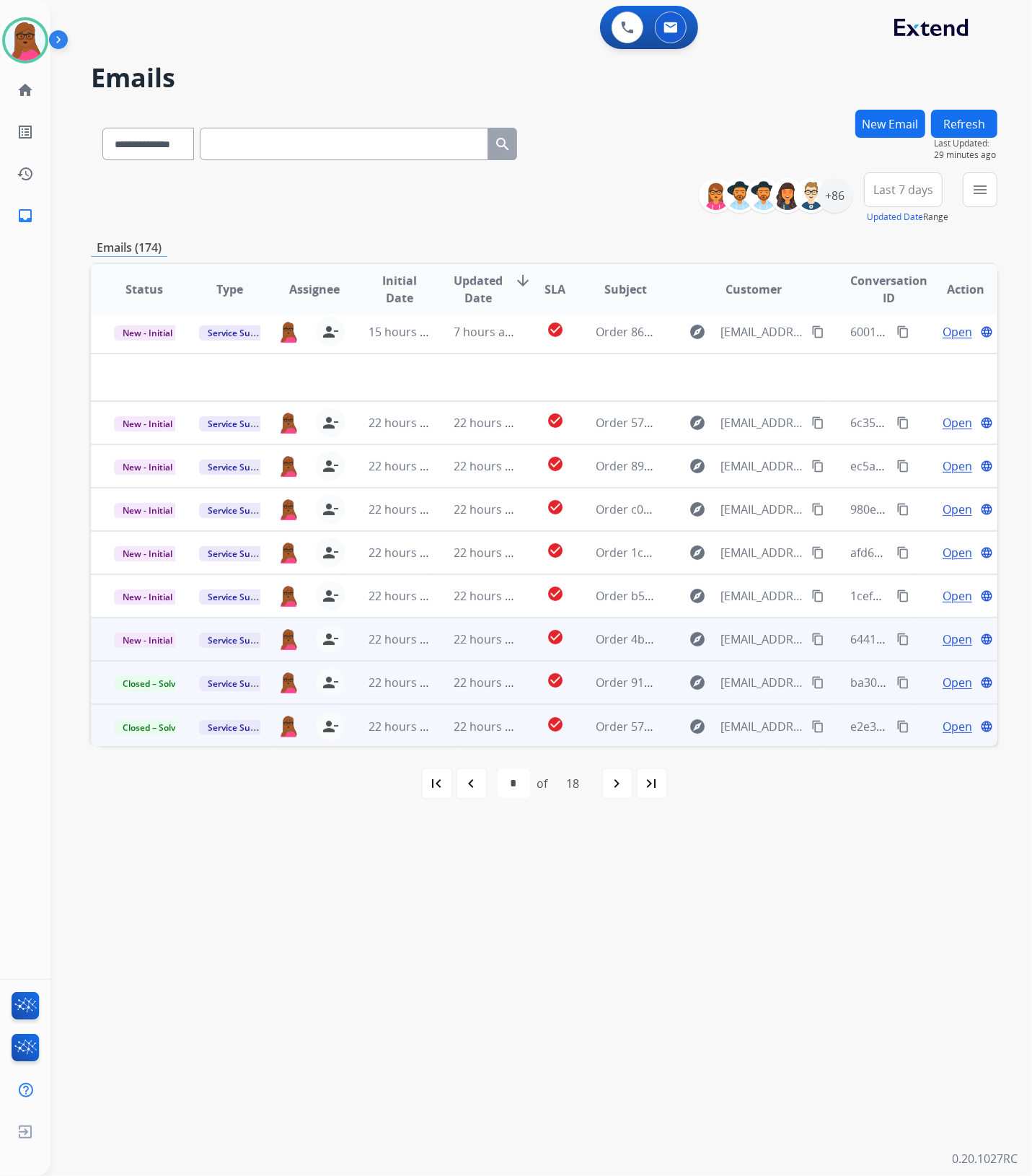
click at [945, 636] on span "Open" at bounding box center [957, 639] width 29 height 17
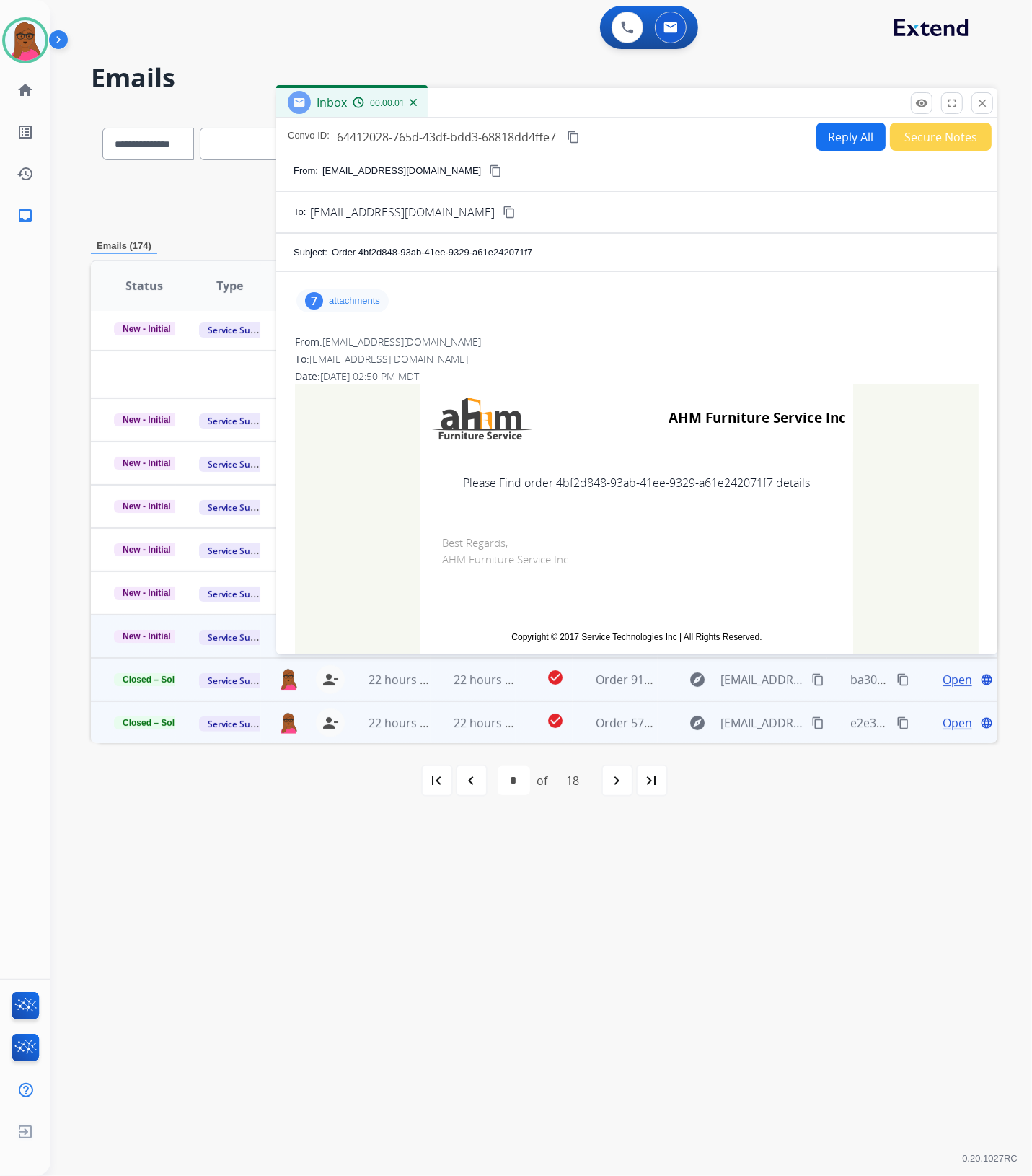
click at [330, 303] on p "attachments" at bounding box center [354, 301] width 51 height 11
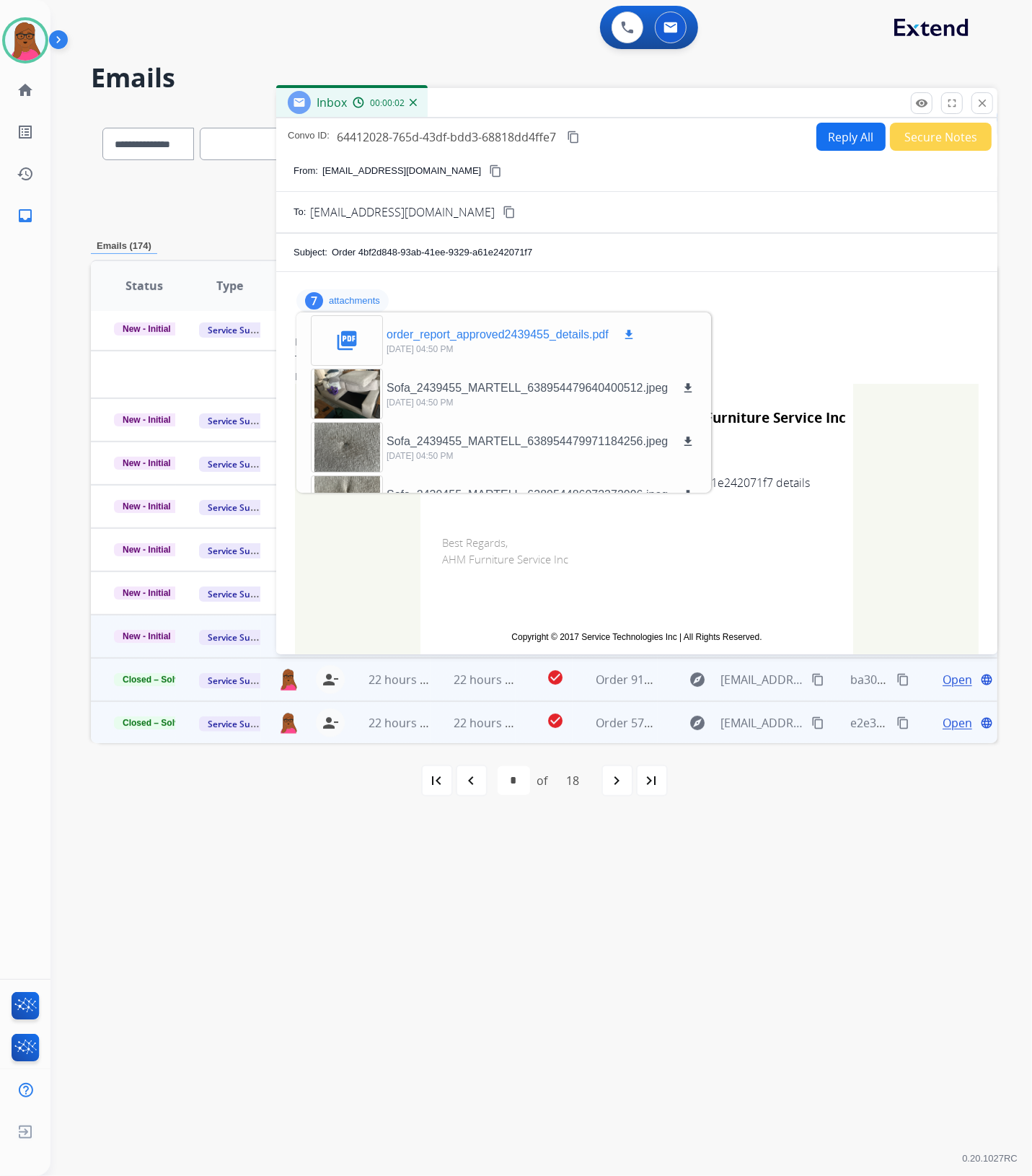
click at [622, 337] on mat-icon "download" at bounding box center [629, 335] width 13 height 13
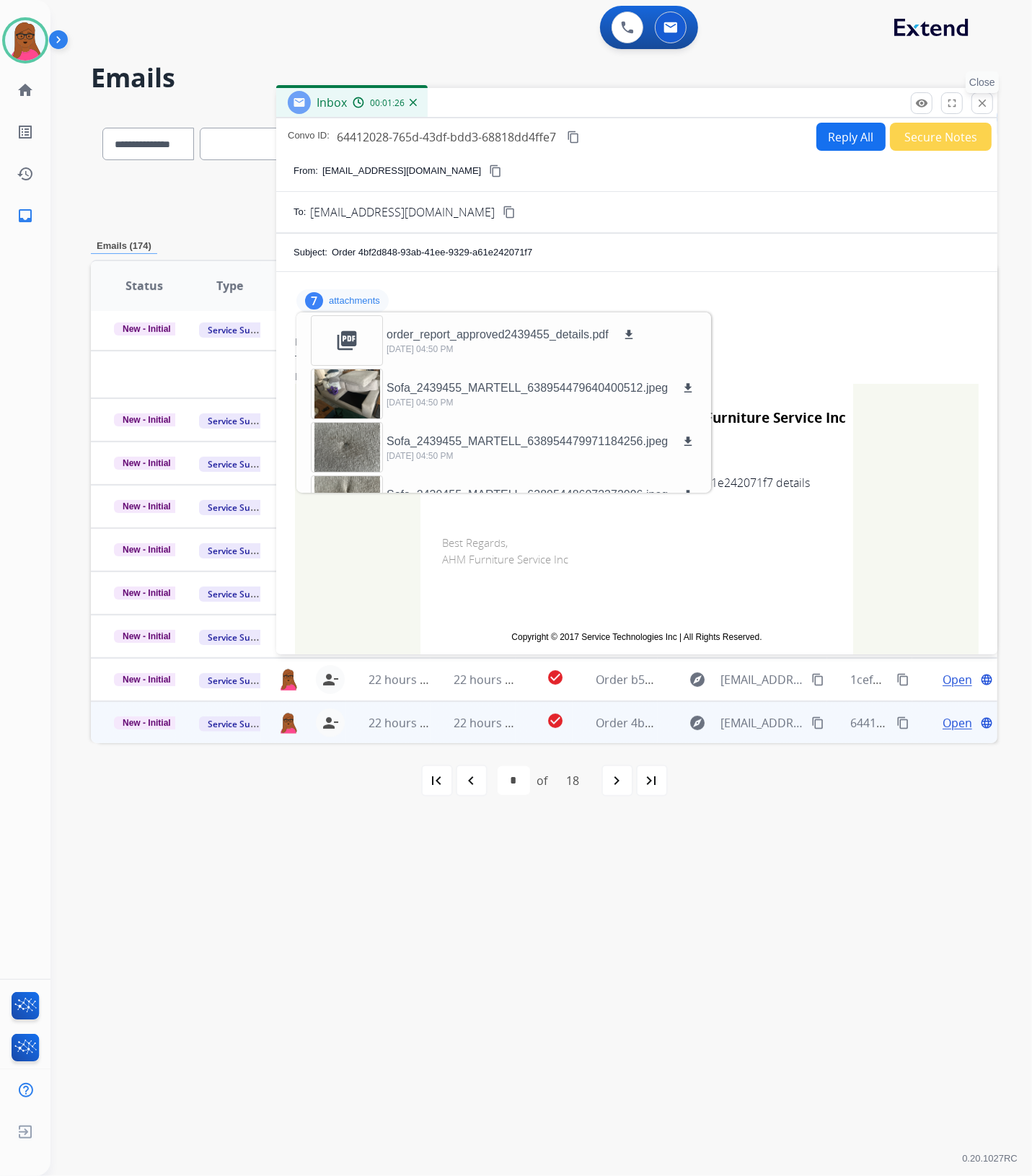
click at [988, 102] on mat-icon "close" at bounding box center [982, 103] width 13 height 13
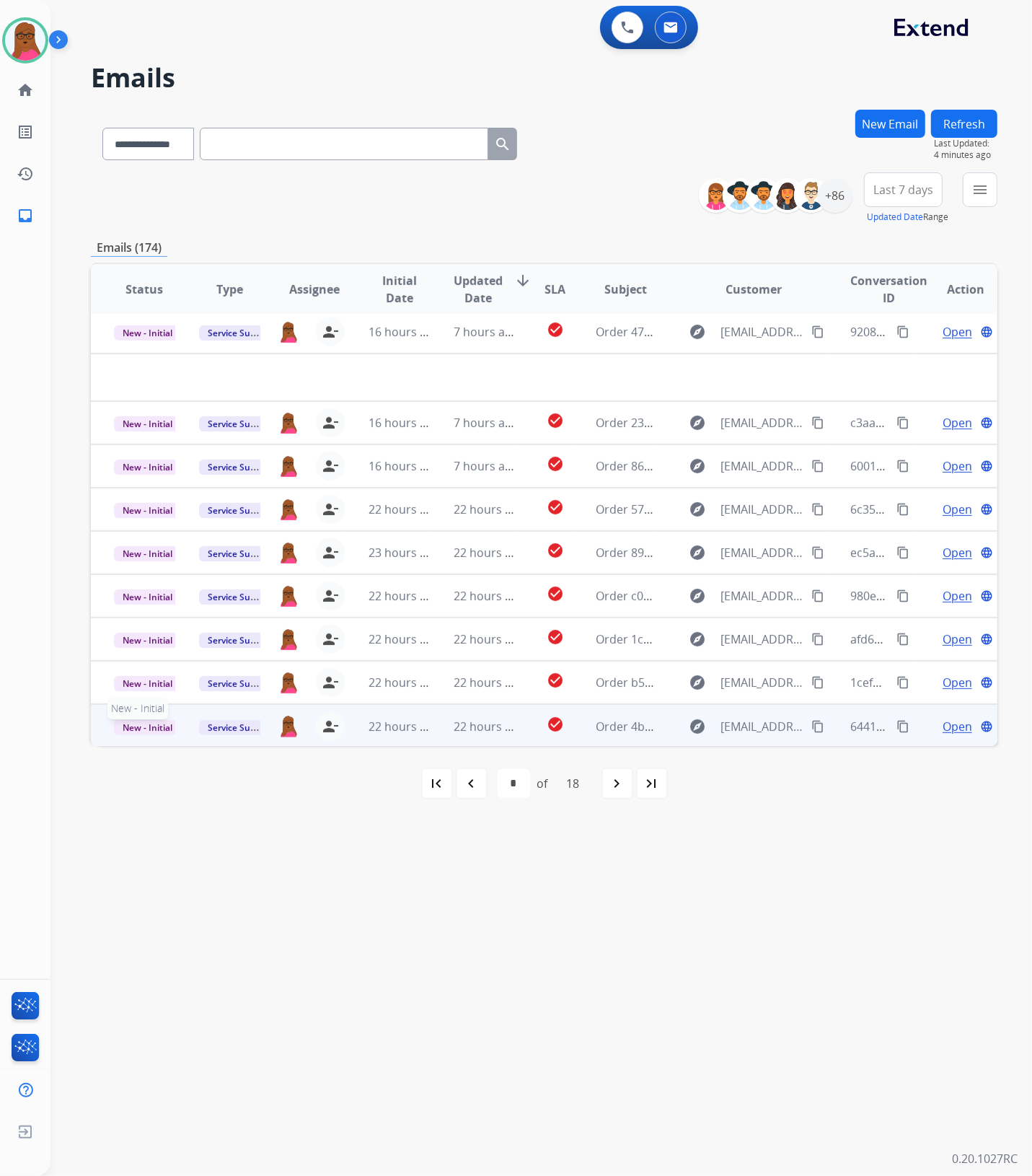
click at [146, 723] on span "New - Initial" at bounding box center [147, 728] width 67 height 15
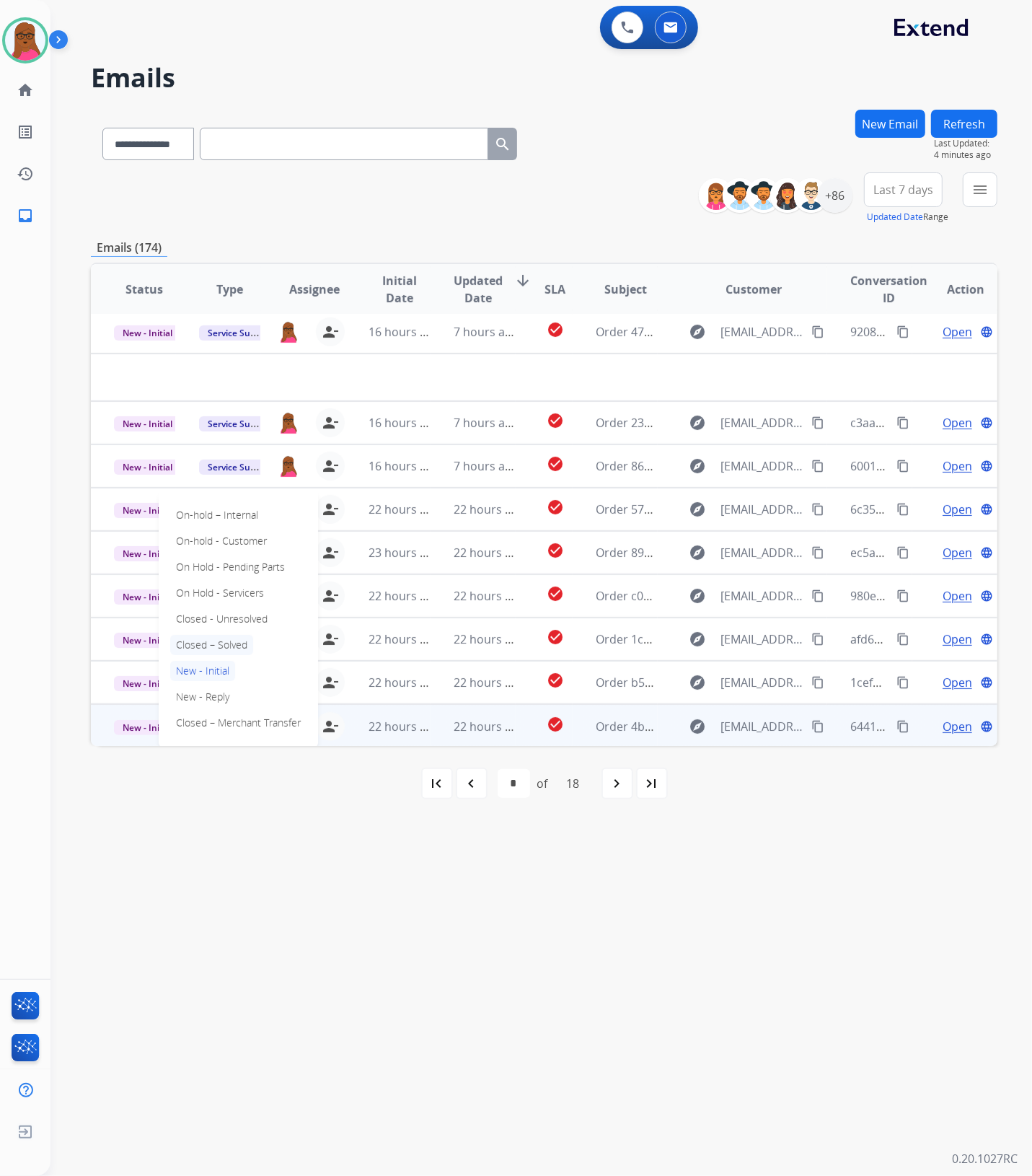
click at [224, 644] on p "Closed – Solved" at bounding box center [211, 644] width 83 height 20
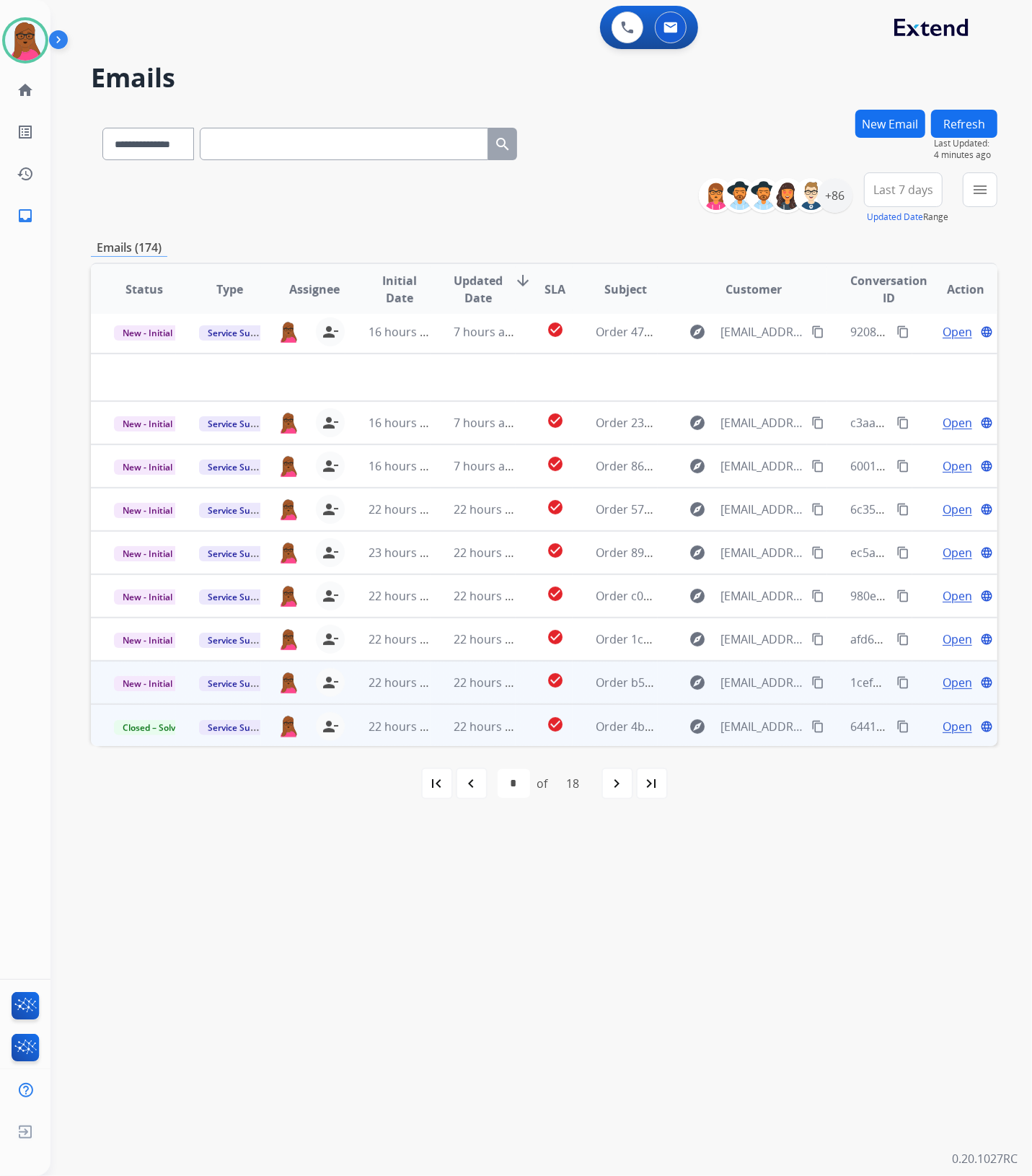
click at [943, 682] on span "Open" at bounding box center [957, 682] width 29 height 17
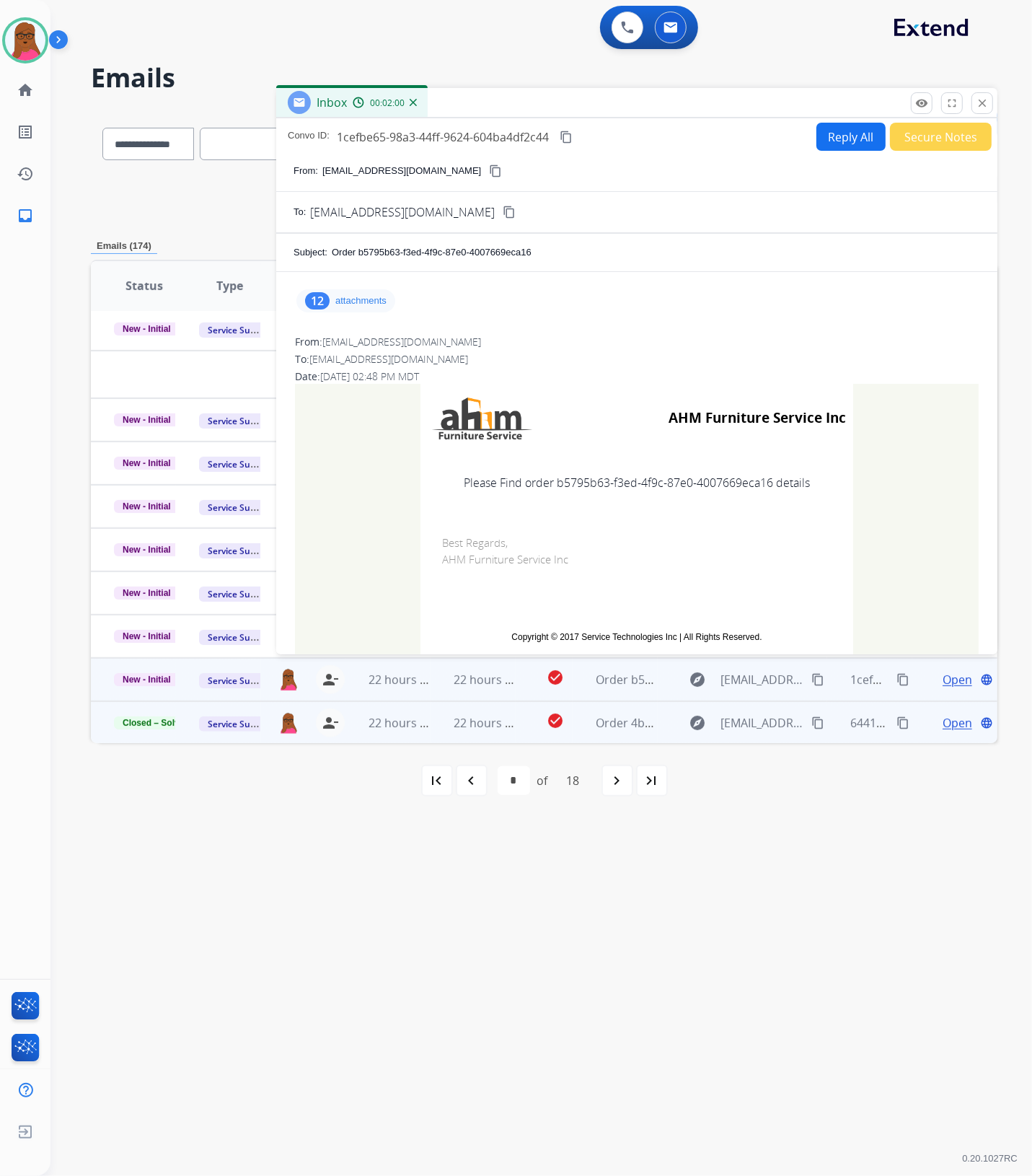
click at [367, 299] on p "attachments" at bounding box center [361, 301] width 51 height 11
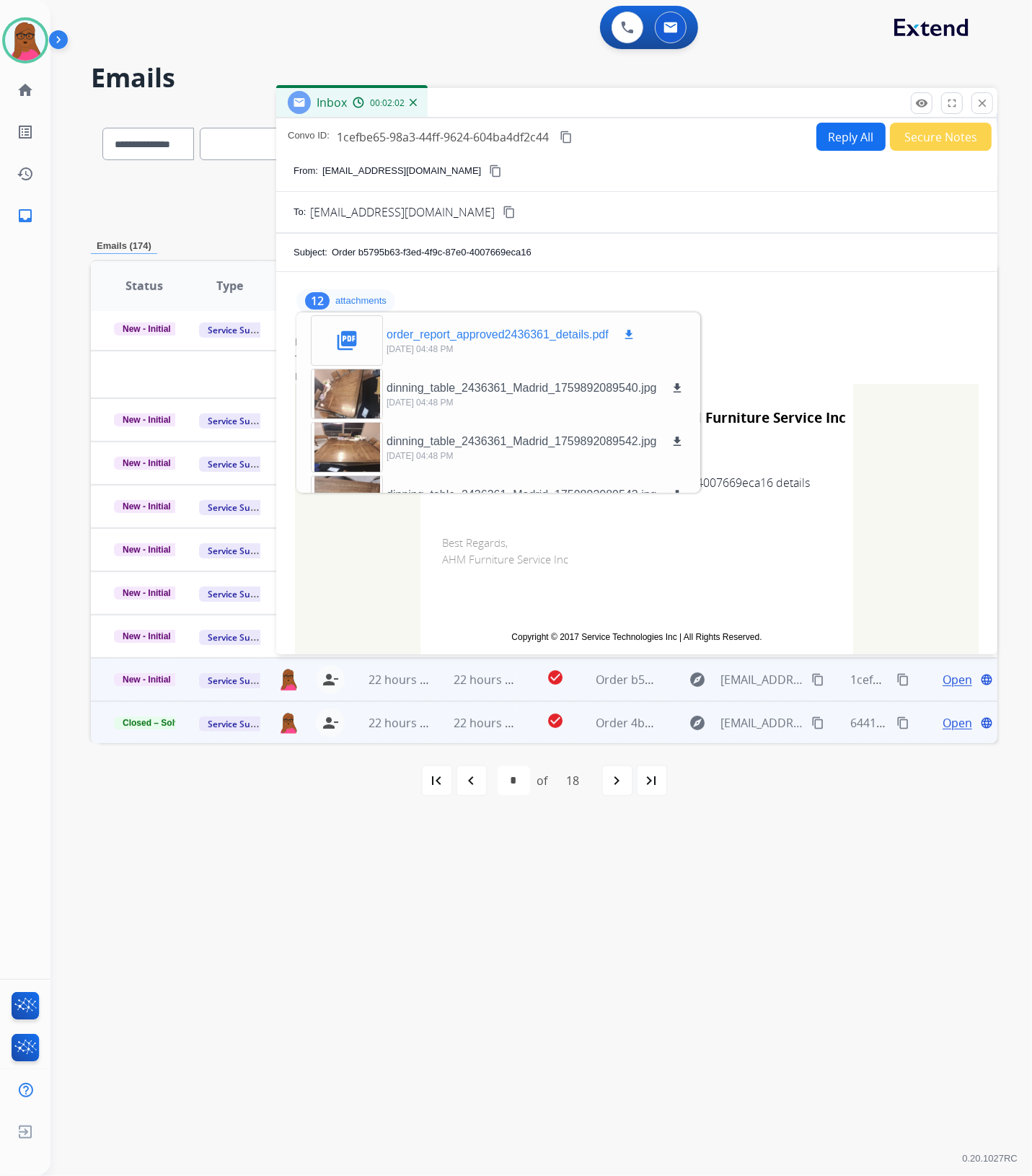
click at [628, 336] on mat-icon "download" at bounding box center [629, 335] width 13 height 13
click at [629, 337] on mat-icon "download" at bounding box center [629, 335] width 13 height 13
click at [618, 333] on div "order_report_approved2436361_details.pdf download" at bounding box center [511, 335] width 251 height 17
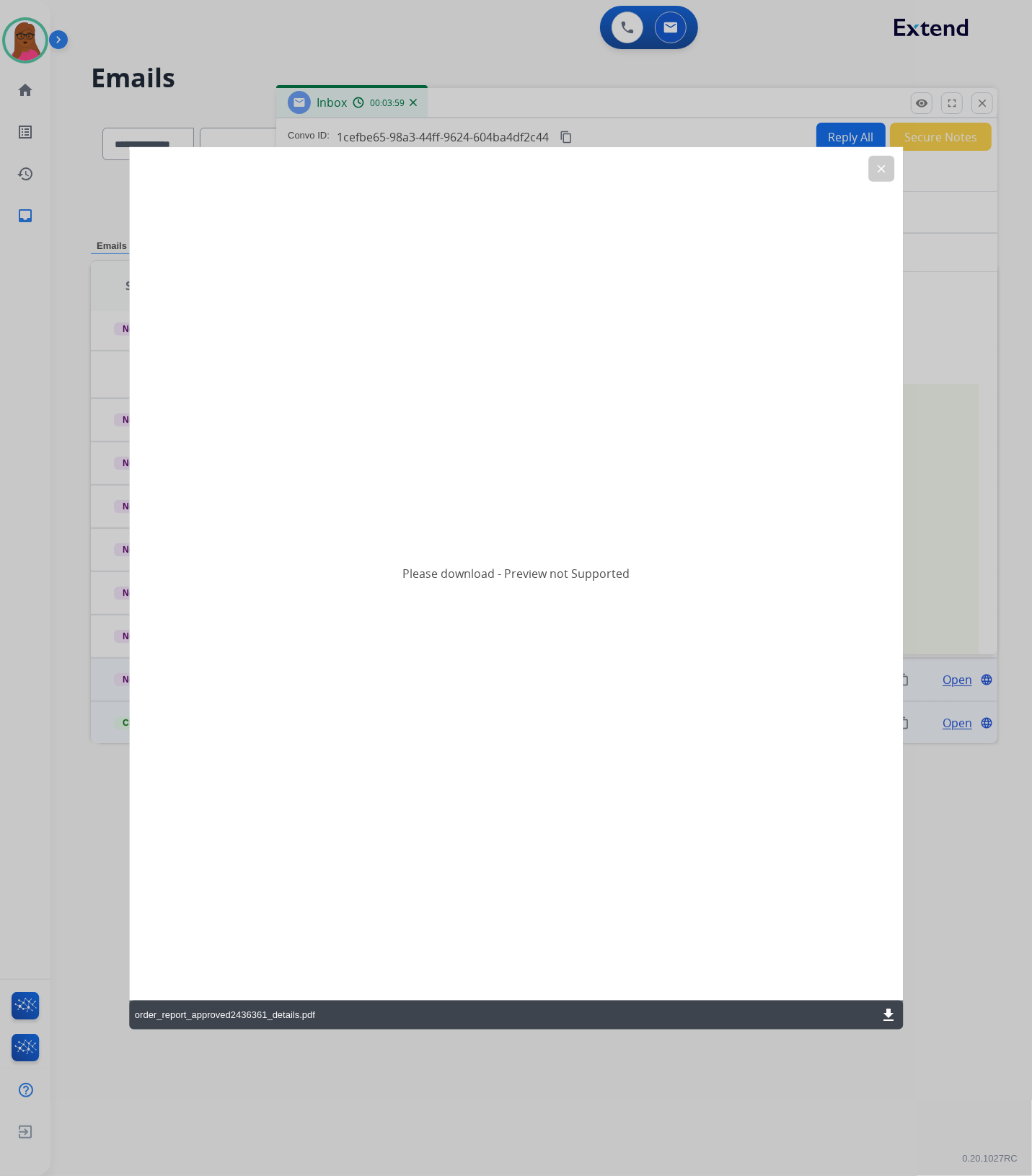
click at [883, 1010] on mat-icon "download" at bounding box center [888, 1014] width 17 height 17
click at [887, 163] on mat-icon "clear" at bounding box center [882, 169] width 13 height 13
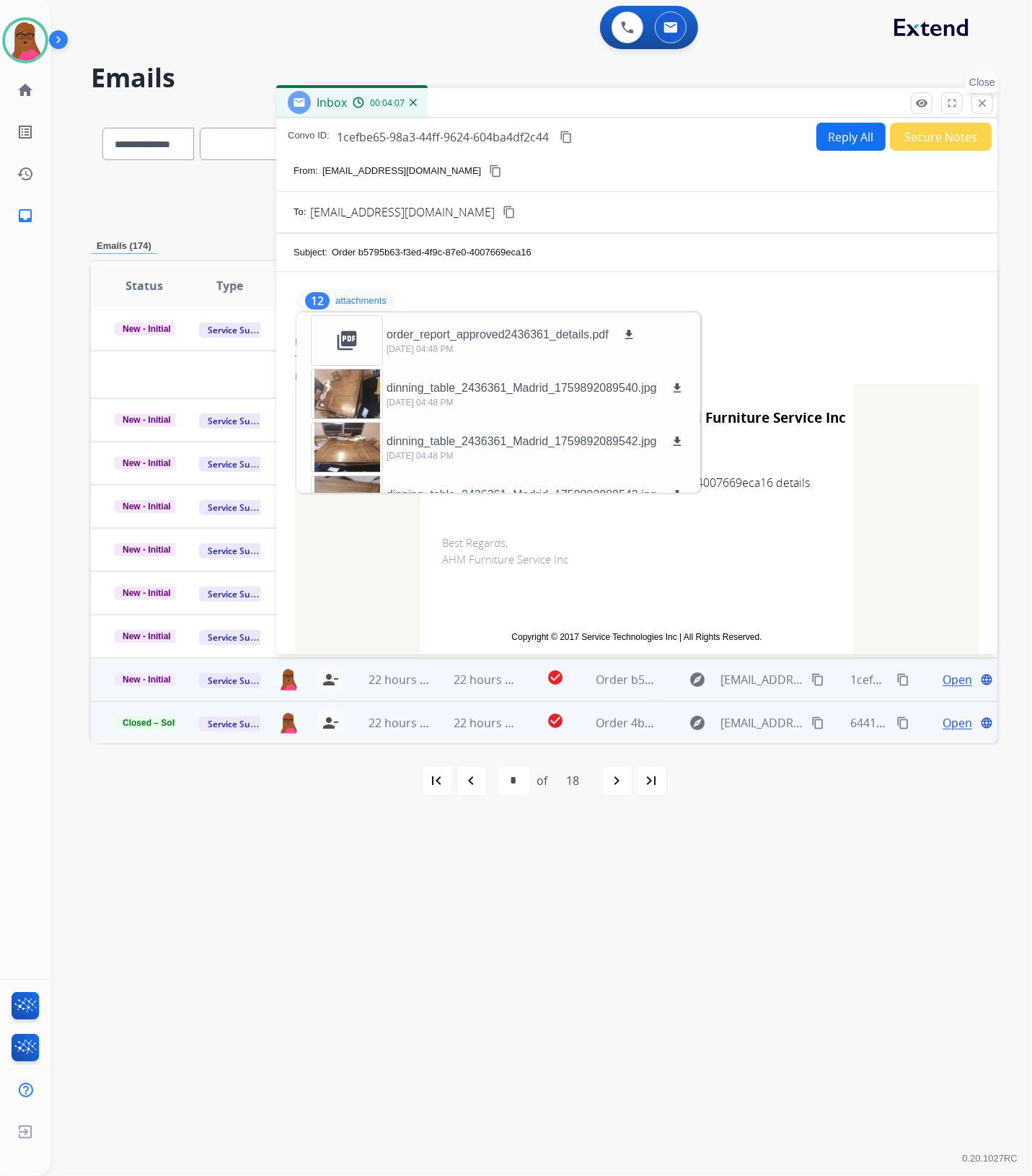
click at [978, 110] on button "close Close" at bounding box center [982, 102] width 22 height 22
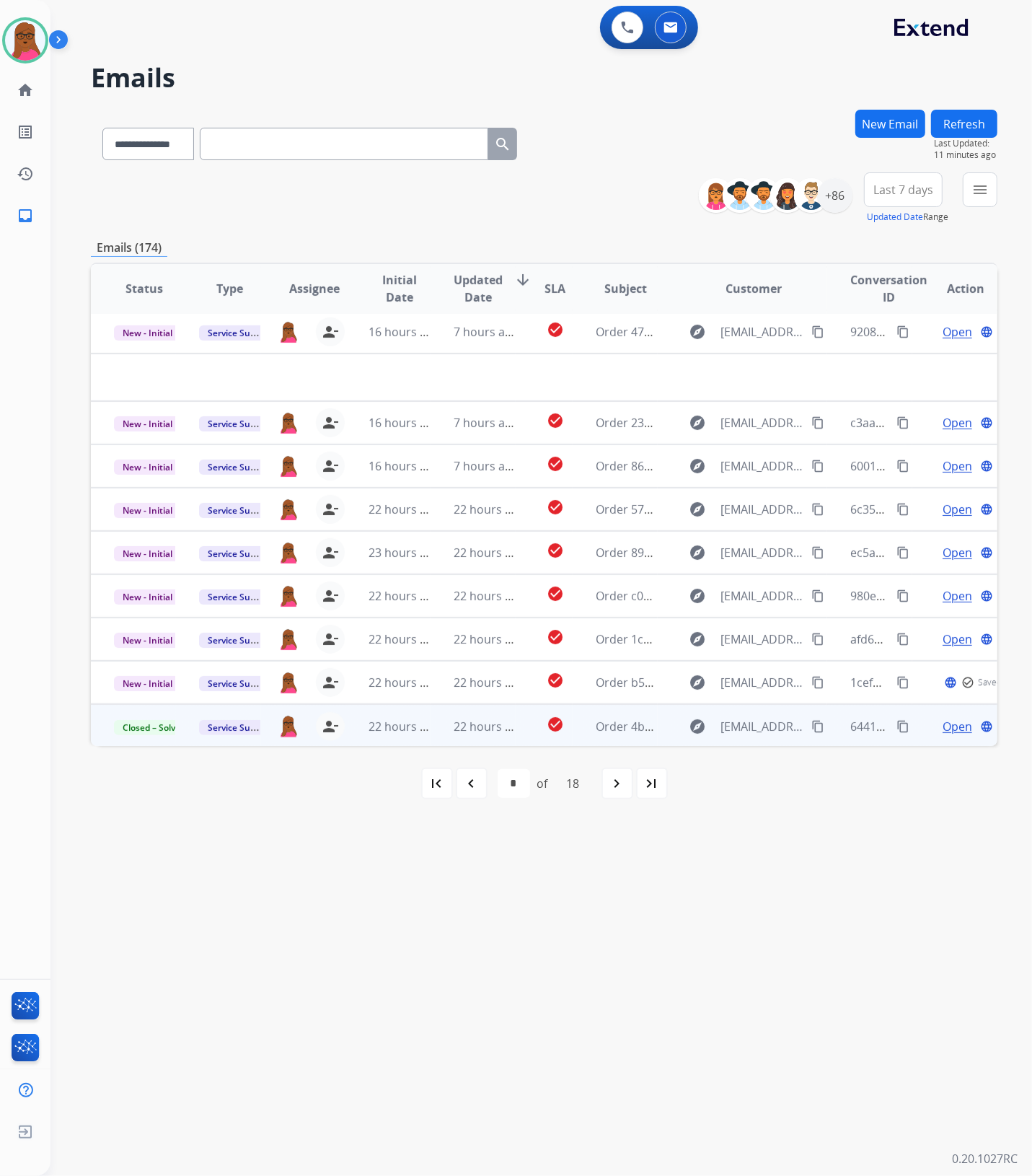
scroll to position [58, 0]
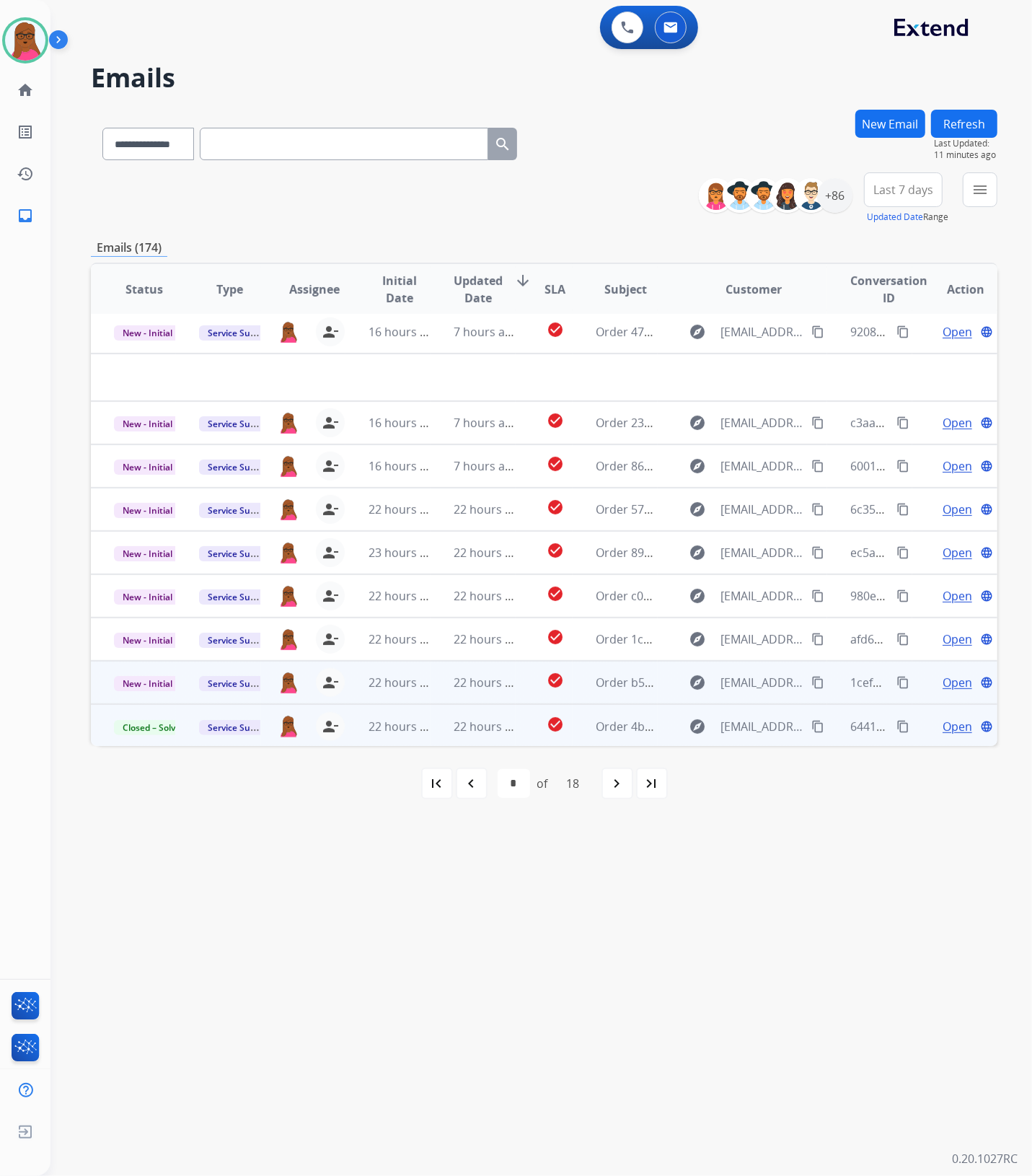
click at [150, 668] on td "New - Initial" at bounding box center [133, 682] width 86 height 43
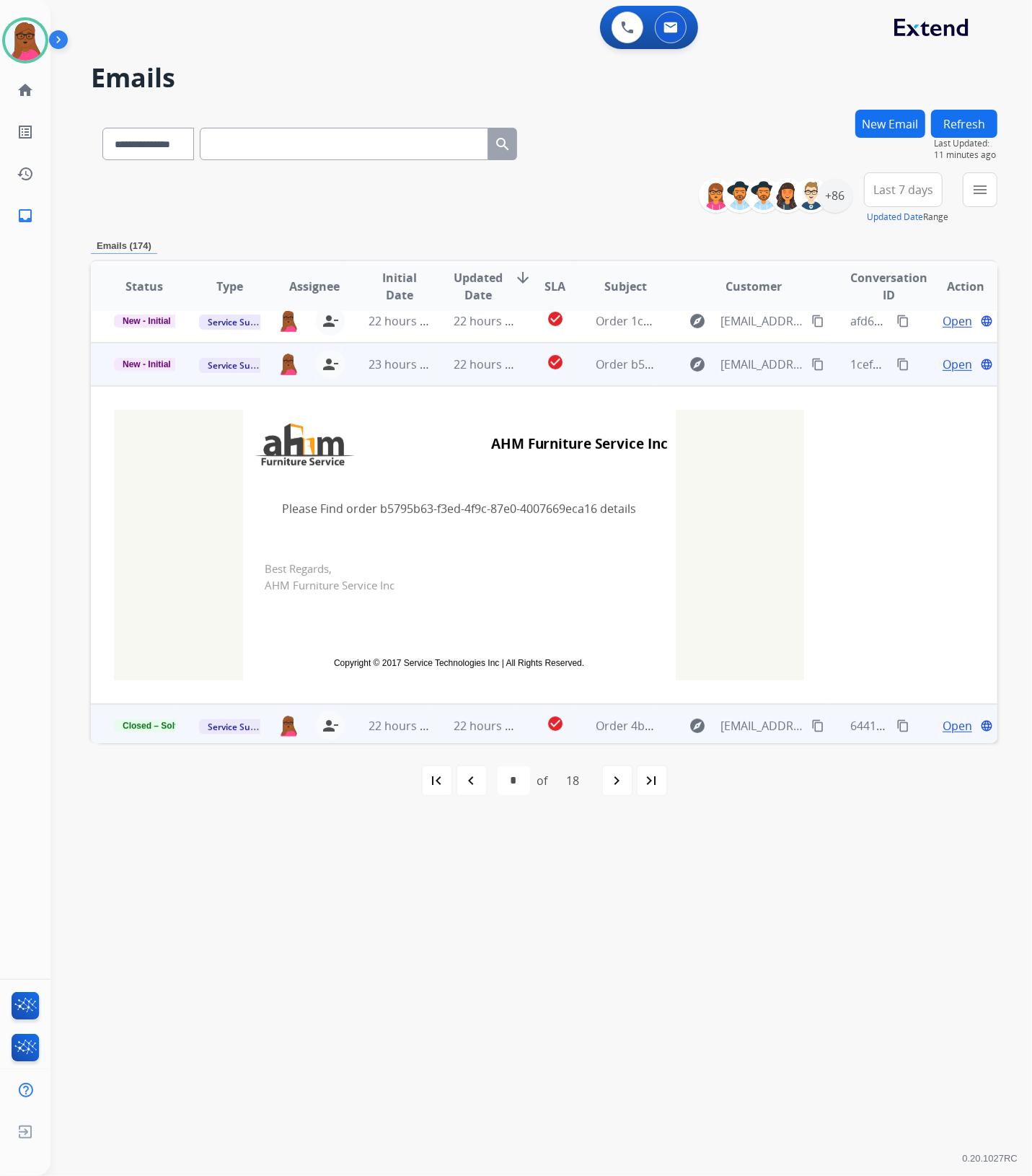
scroll to position [318, 0]
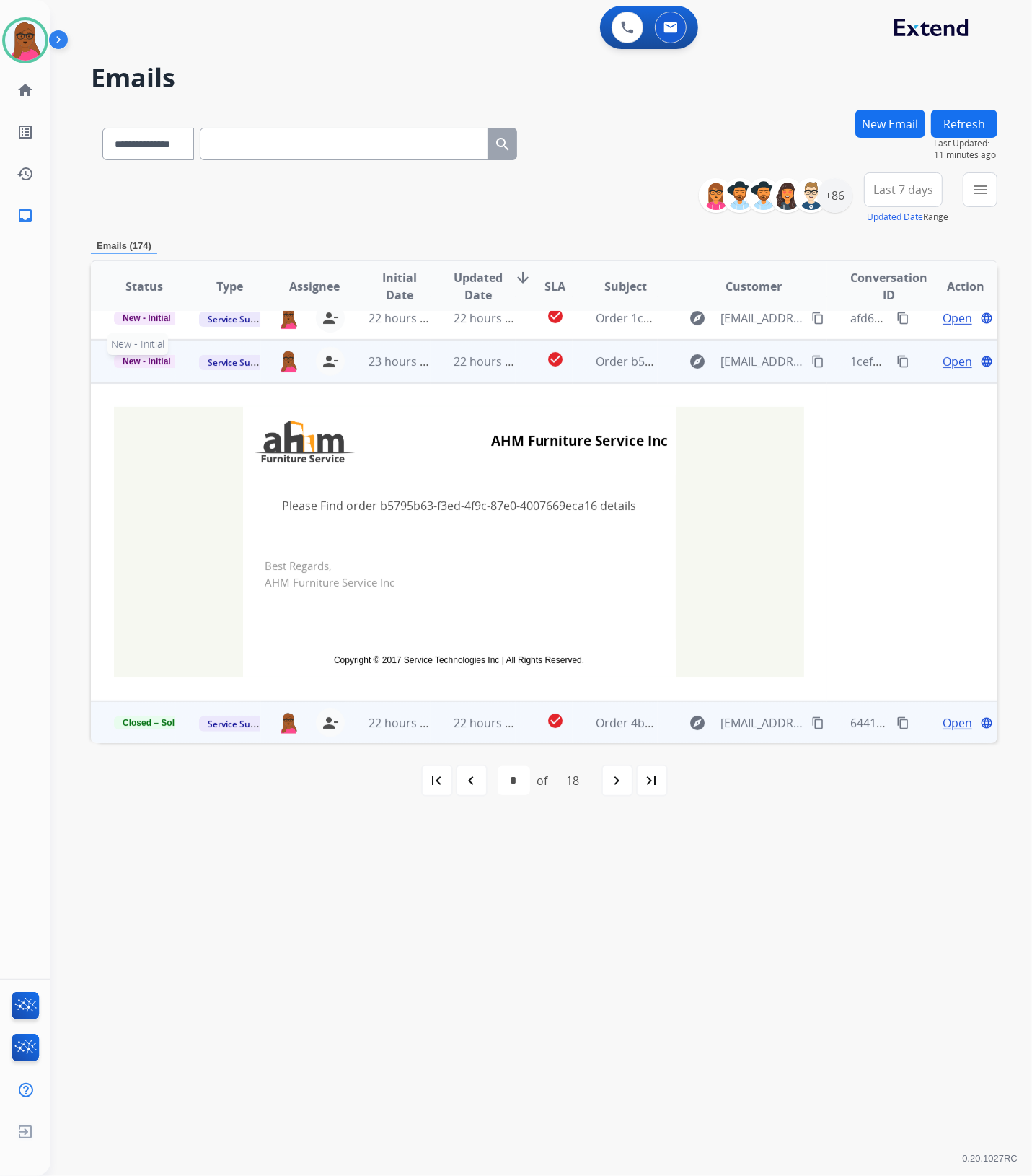
click at [153, 362] on span "New - Initial" at bounding box center [147, 362] width 66 height 13
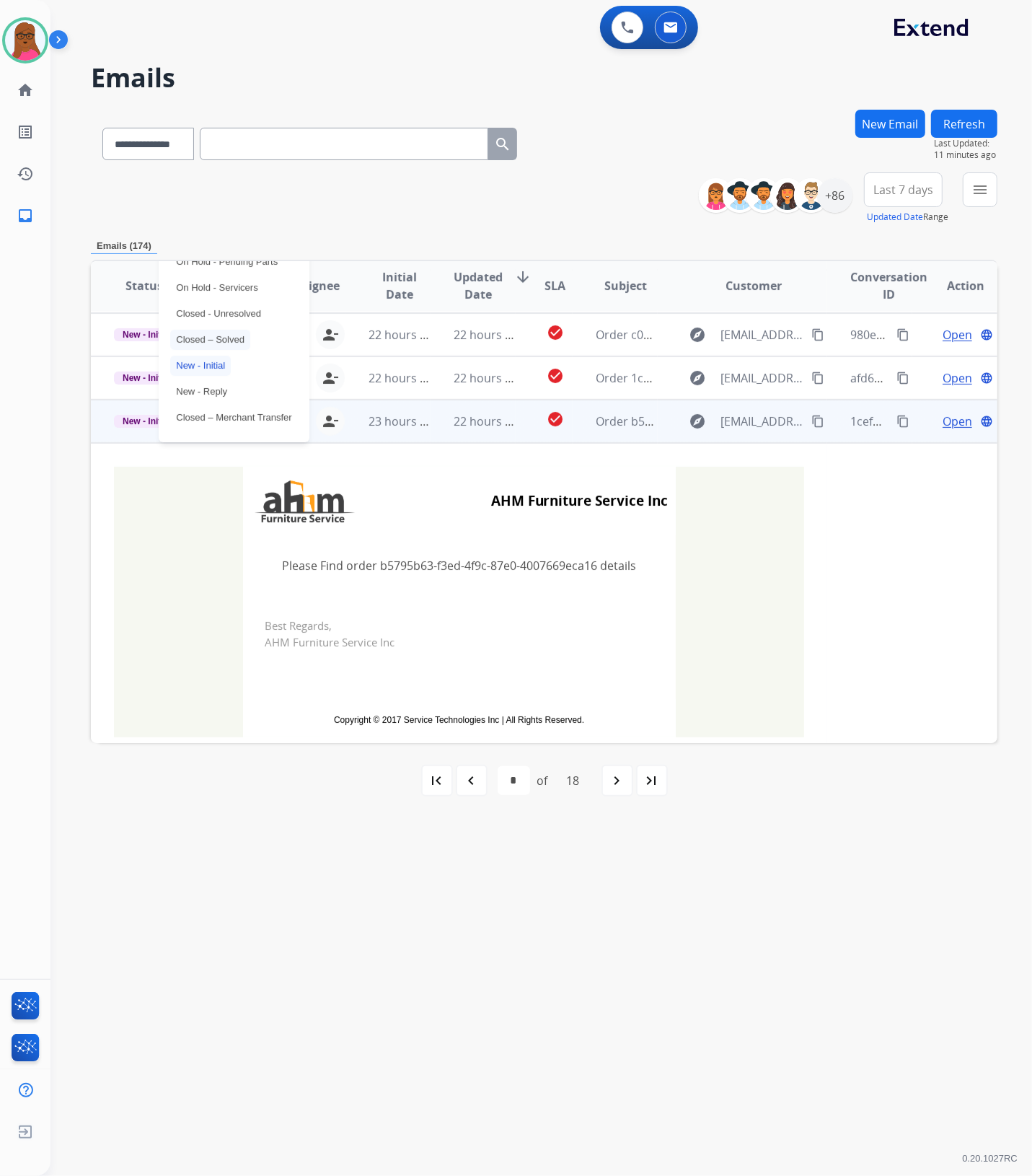
scroll to position [228, 0]
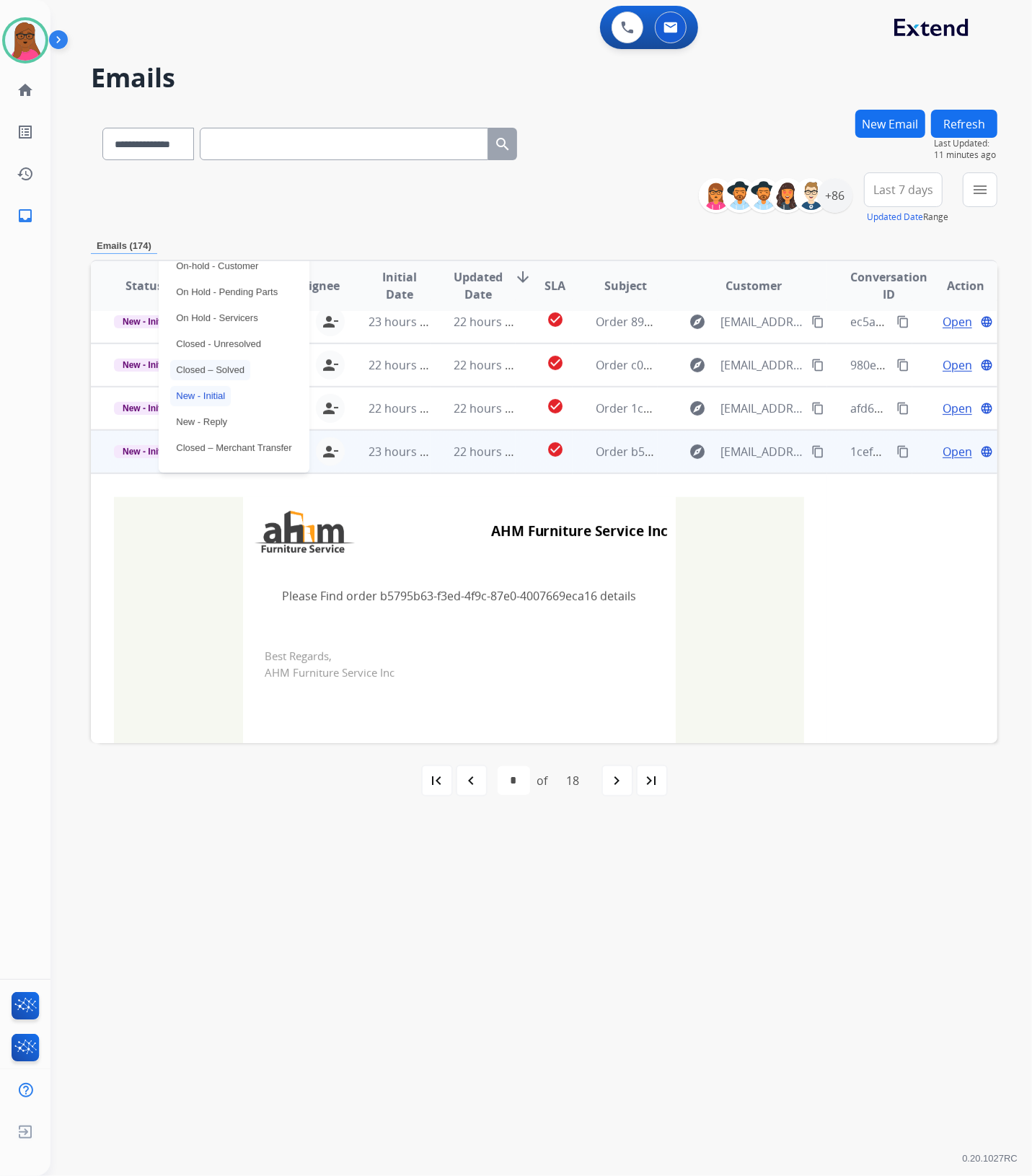
click at [238, 372] on p "Closed – Solved" at bounding box center [210, 369] width 80 height 20
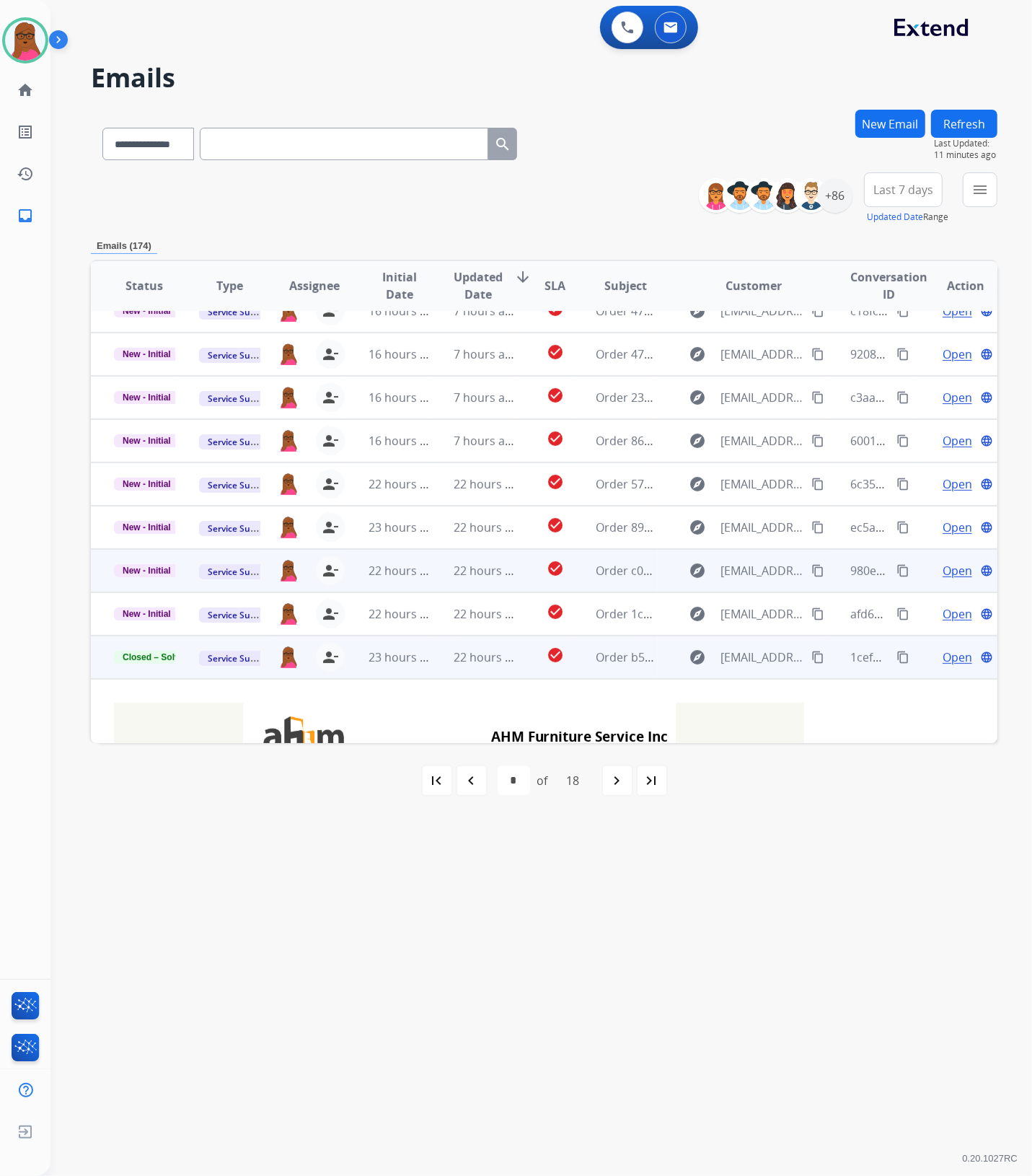
scroll to position [0, 0]
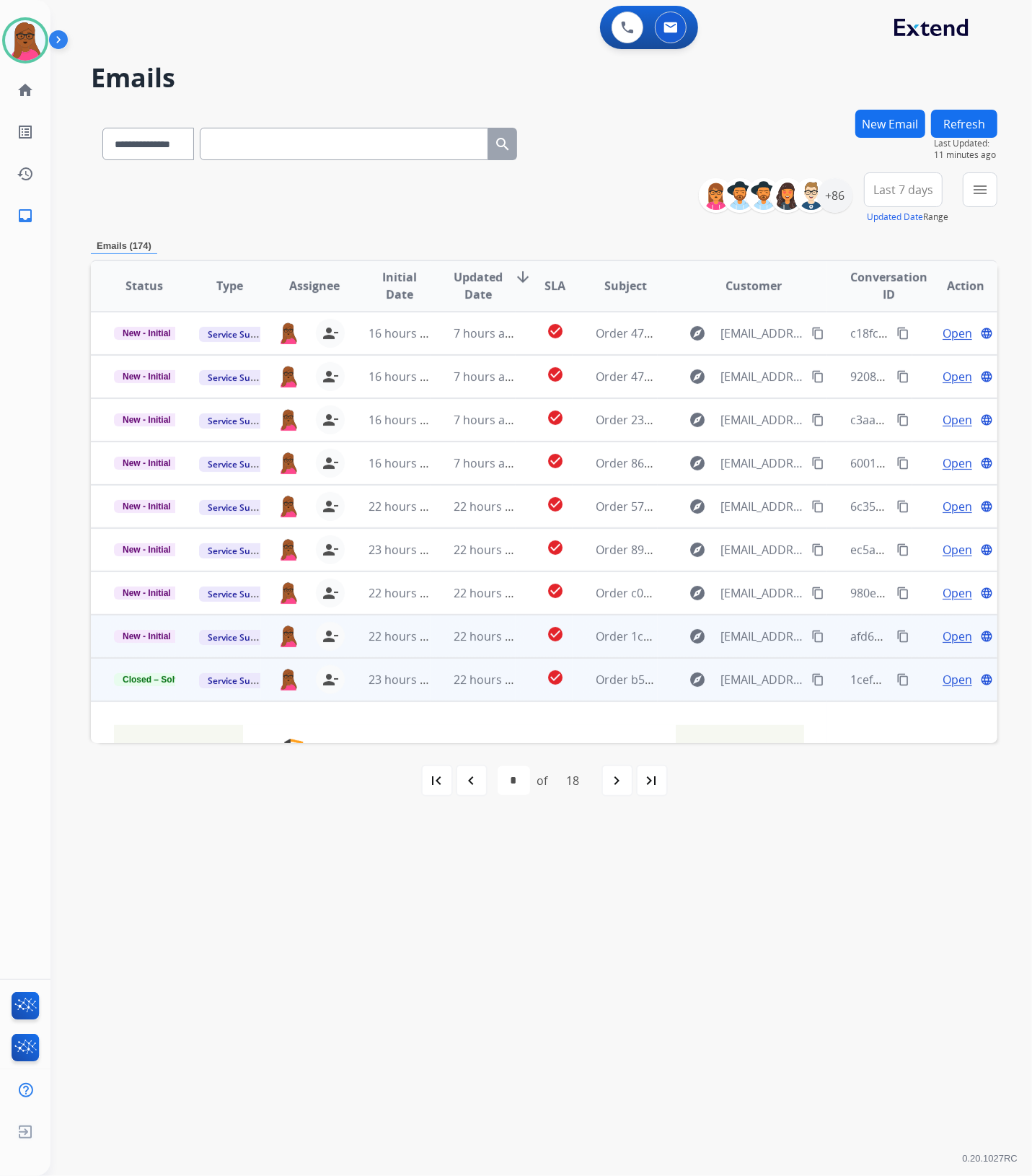
click at [963, 636] on div "Open language" at bounding box center [965, 636] width 61 height 17
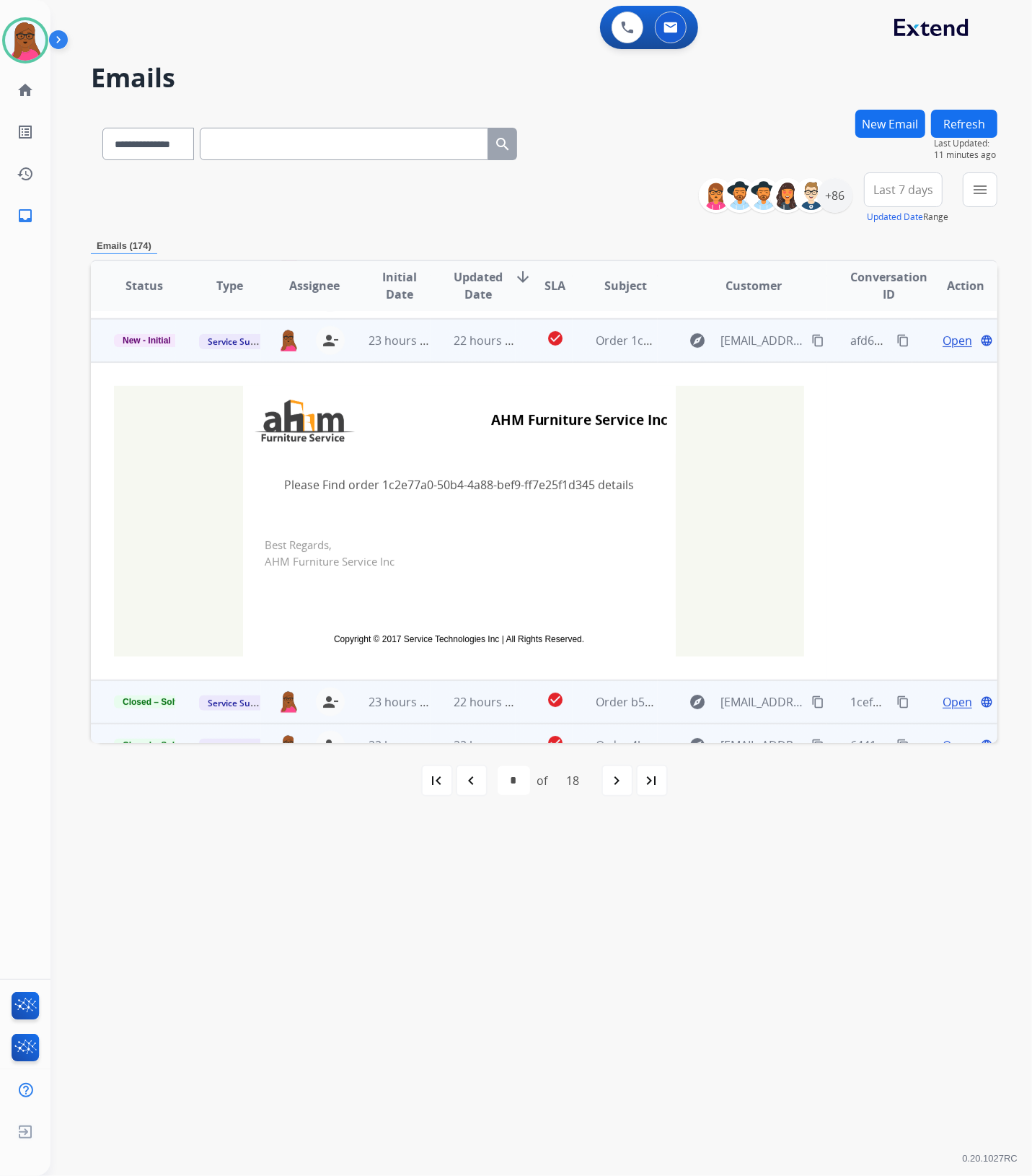
scroll to position [303, 0]
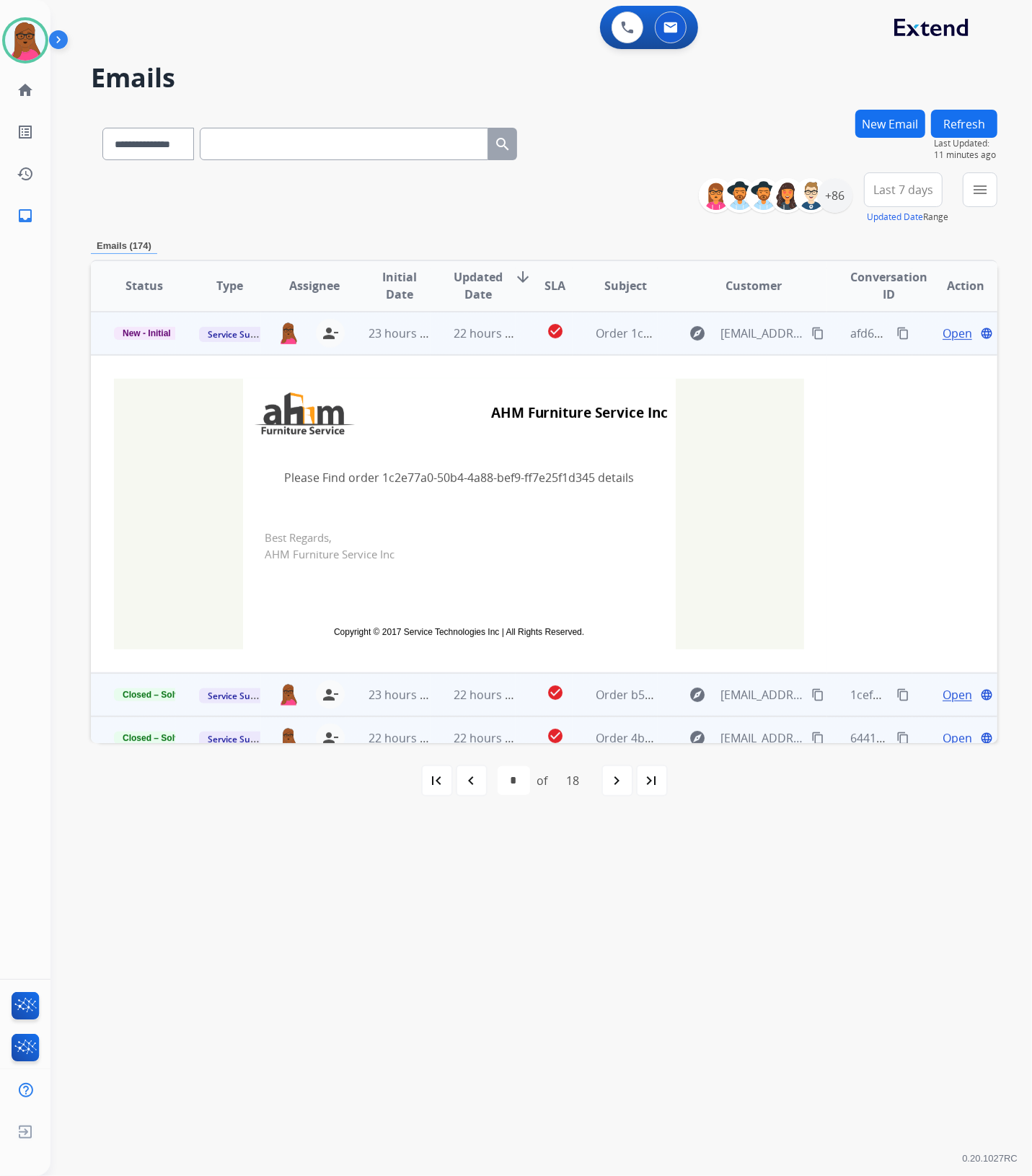
click at [943, 337] on span "Open" at bounding box center [957, 333] width 29 height 17
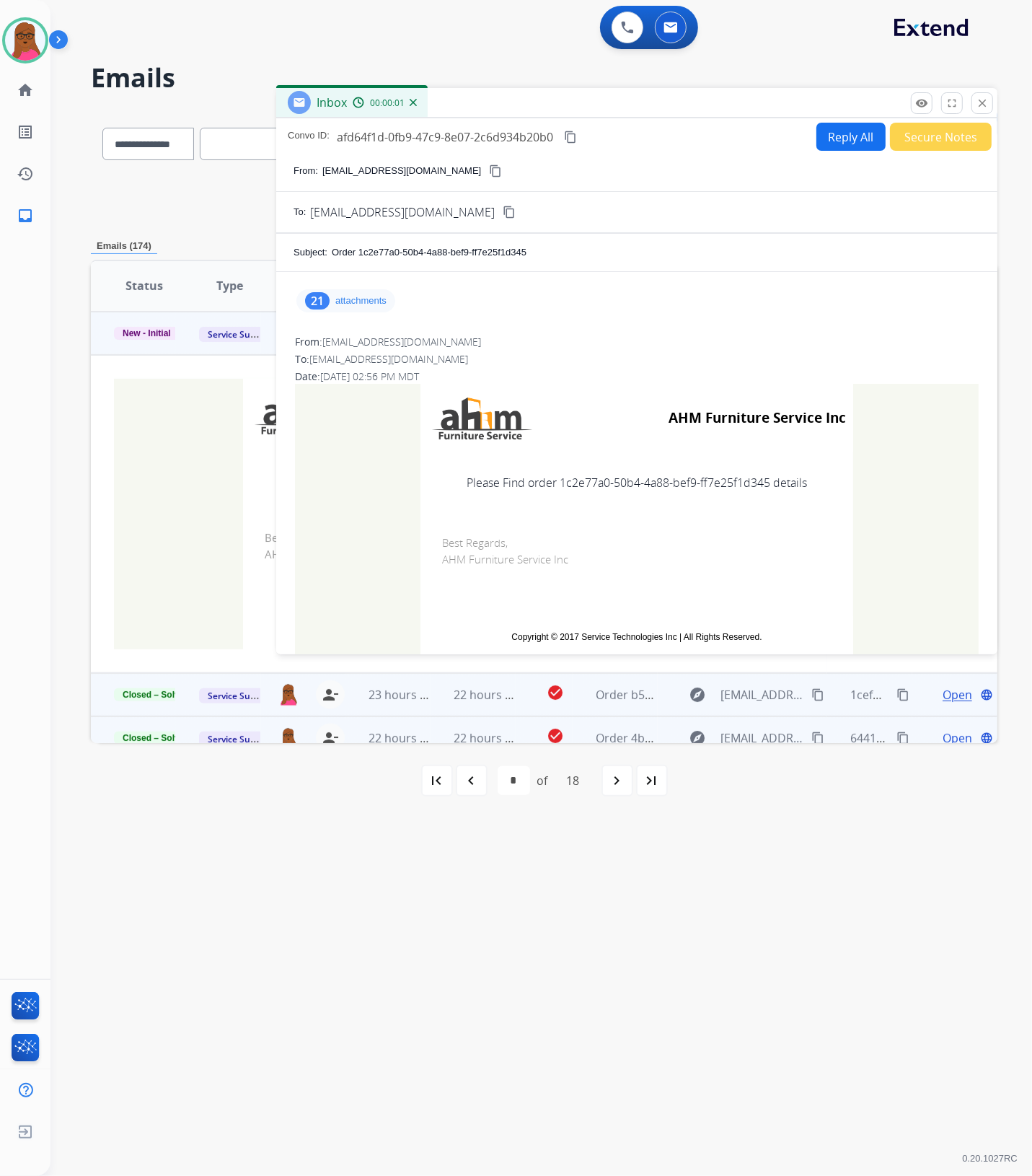
click at [329, 303] on div "21" at bounding box center [318, 301] width 24 height 17
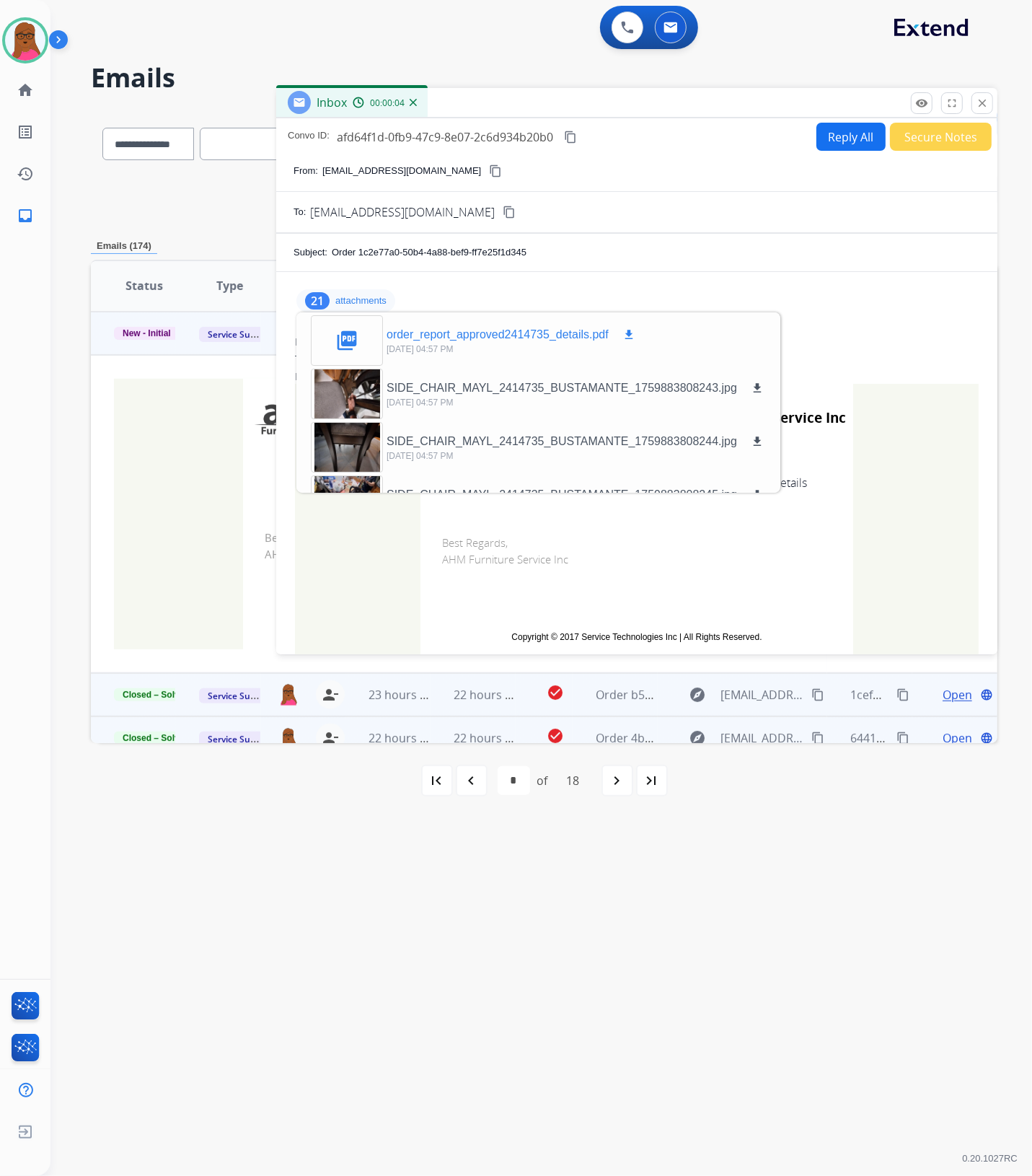
click at [625, 337] on mat-icon "download" at bounding box center [629, 335] width 13 height 13
